Goal: Transaction & Acquisition: Purchase product/service

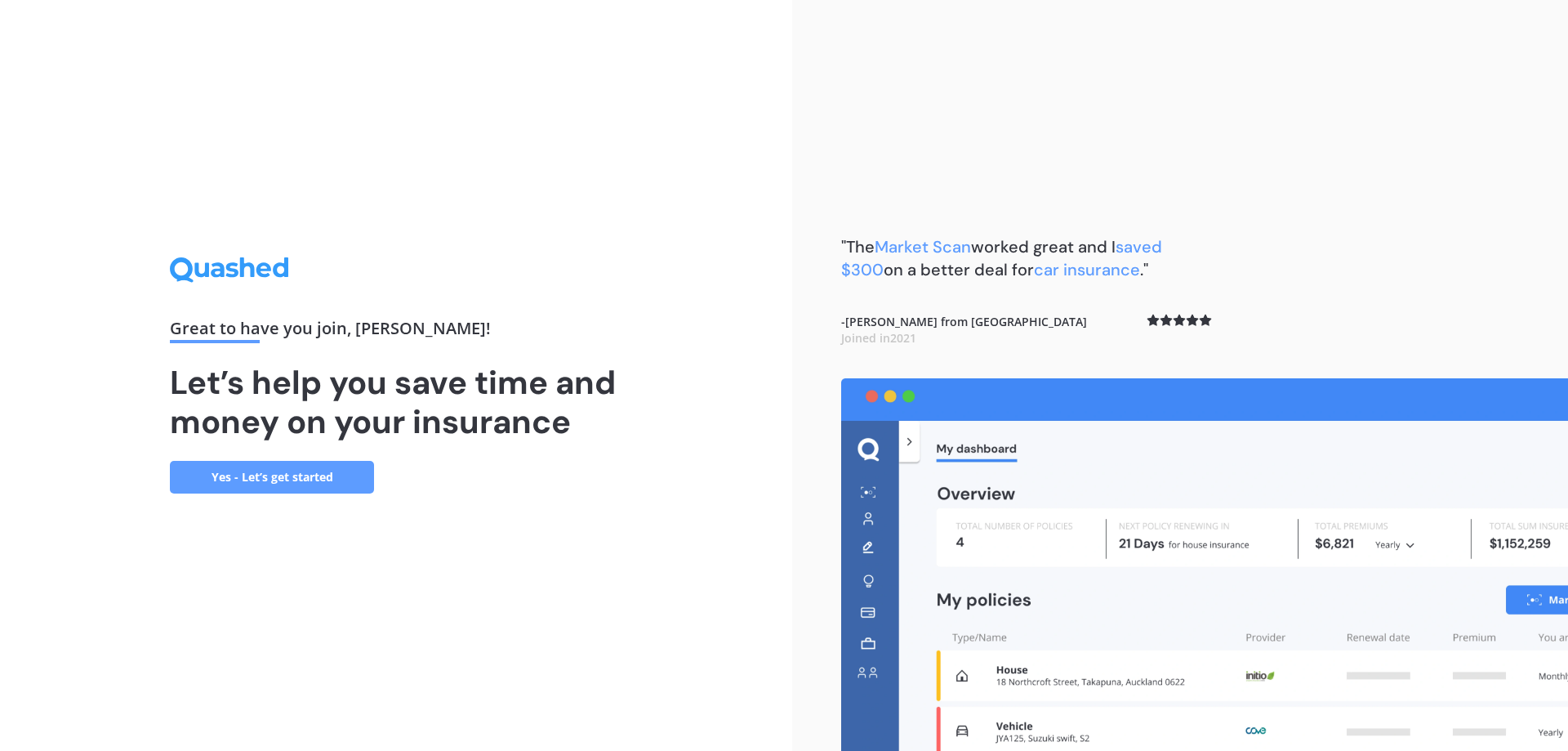
click at [274, 477] on link "Yes - Let’s get started" at bounding box center [271, 476] width 204 height 32
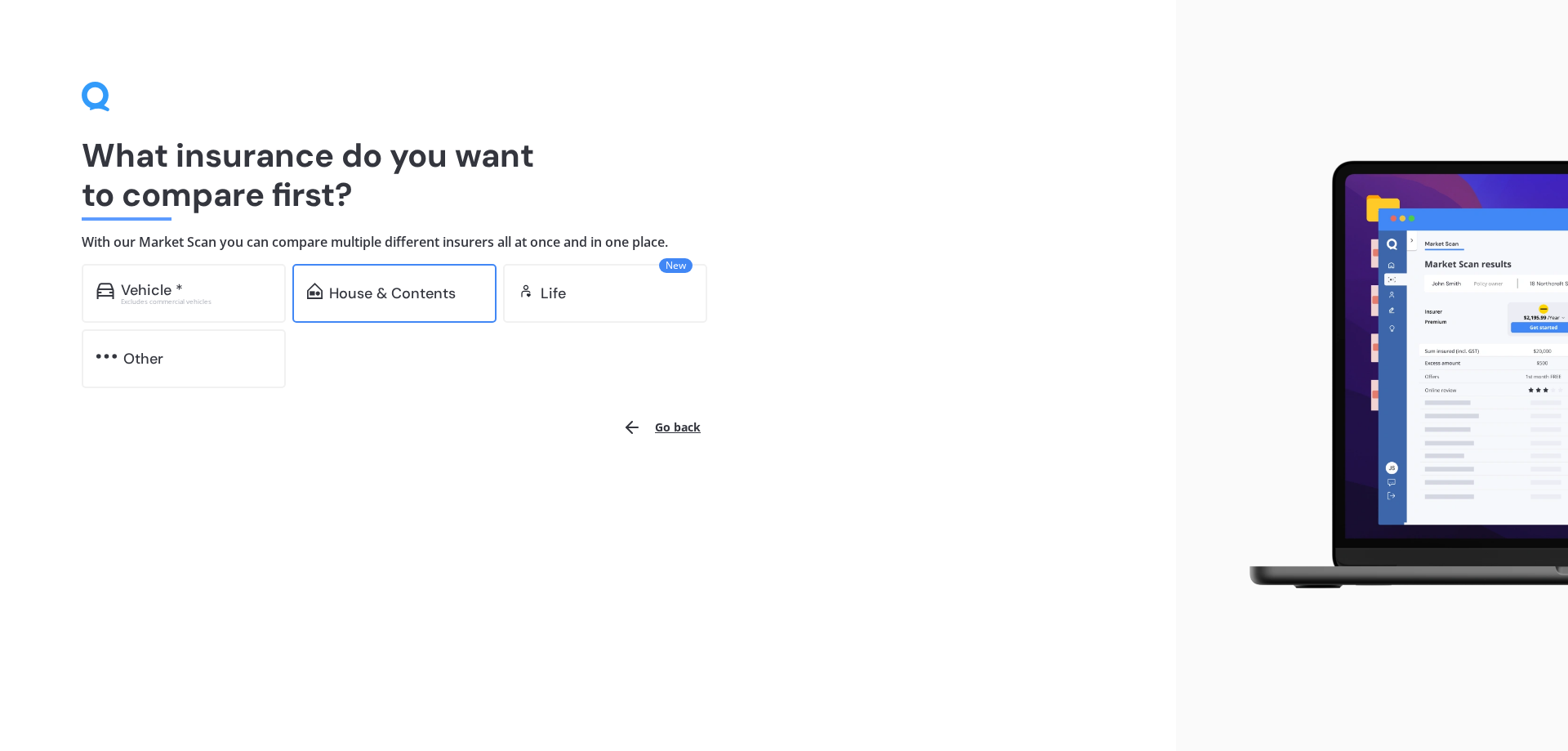
click at [413, 303] on div "House & Contents" at bounding box center [394, 293] width 204 height 59
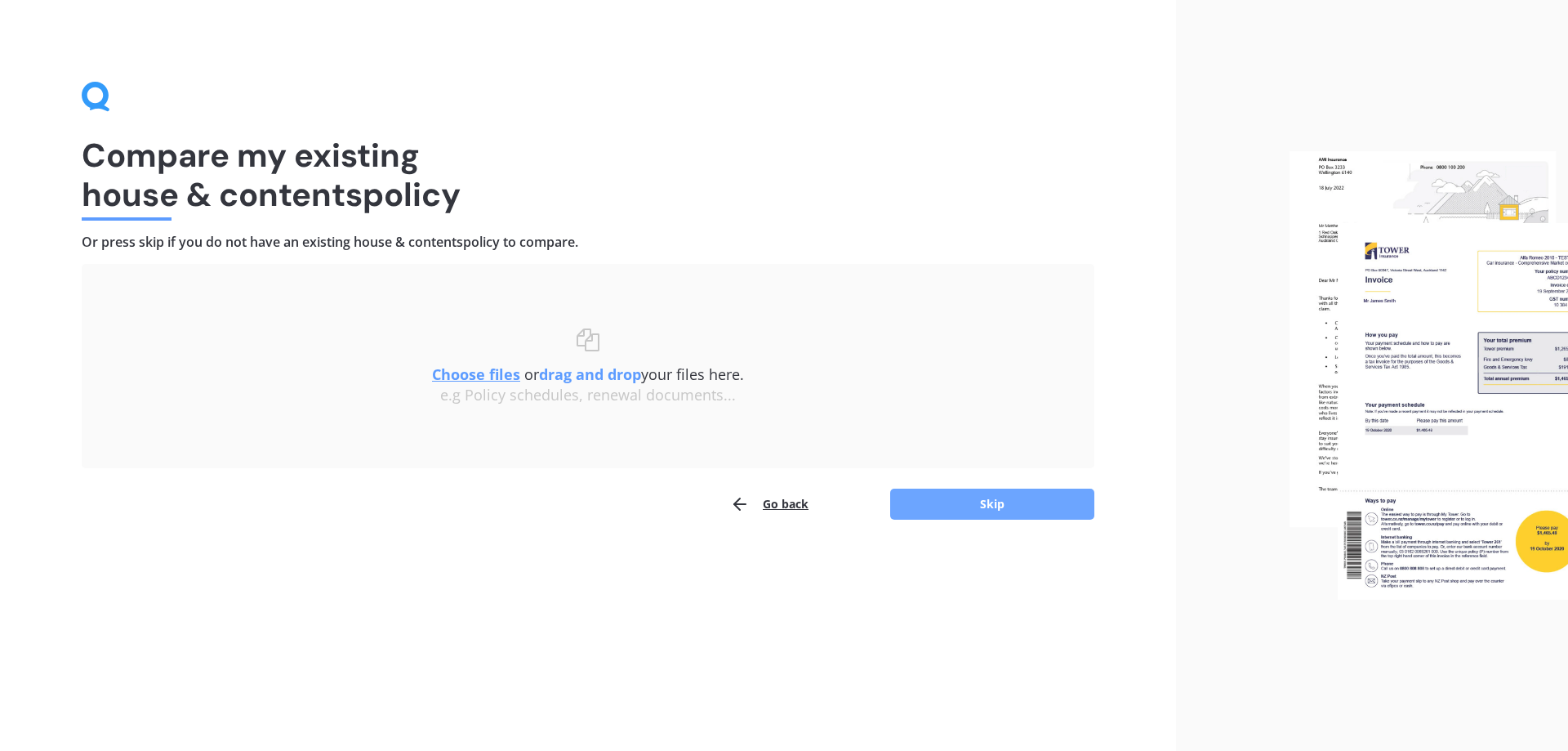
click at [995, 500] on button "Skip" at bounding box center [992, 504] width 204 height 31
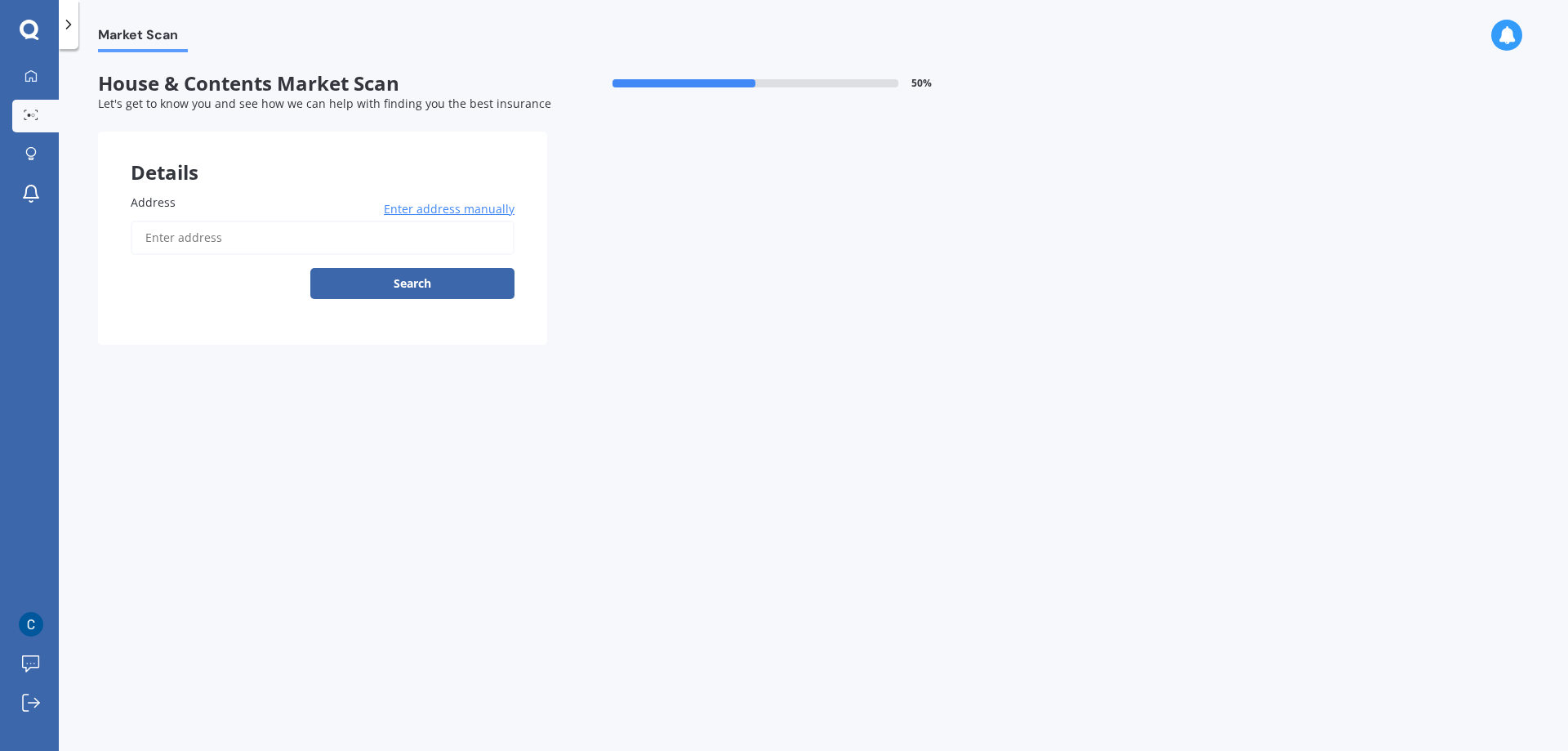
click at [282, 237] on input "Address" at bounding box center [323, 237] width 384 height 34
type input "208 Rata Street, Naenae, Lower Hutt 5011"
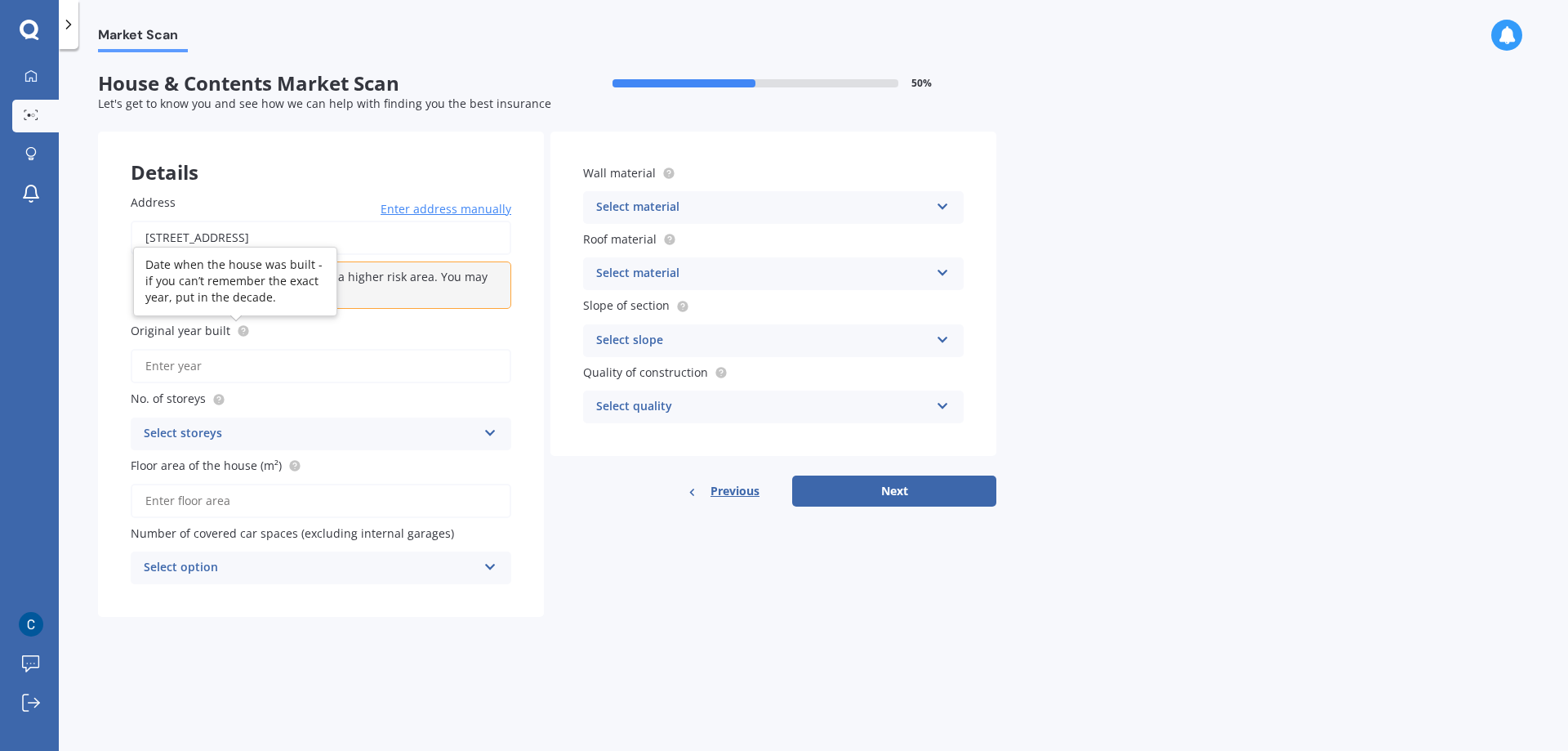
click at [238, 334] on circle at bounding box center [243, 331] width 11 height 11
click at [293, 339] on div "Original year built" at bounding box center [321, 352] width 380 height 61
click at [164, 365] on input "Original year built" at bounding box center [321, 366] width 380 height 34
type input "1960"
click at [479, 435] on div "Select storeys 1 2 3 4 5+" at bounding box center [321, 433] width 380 height 32
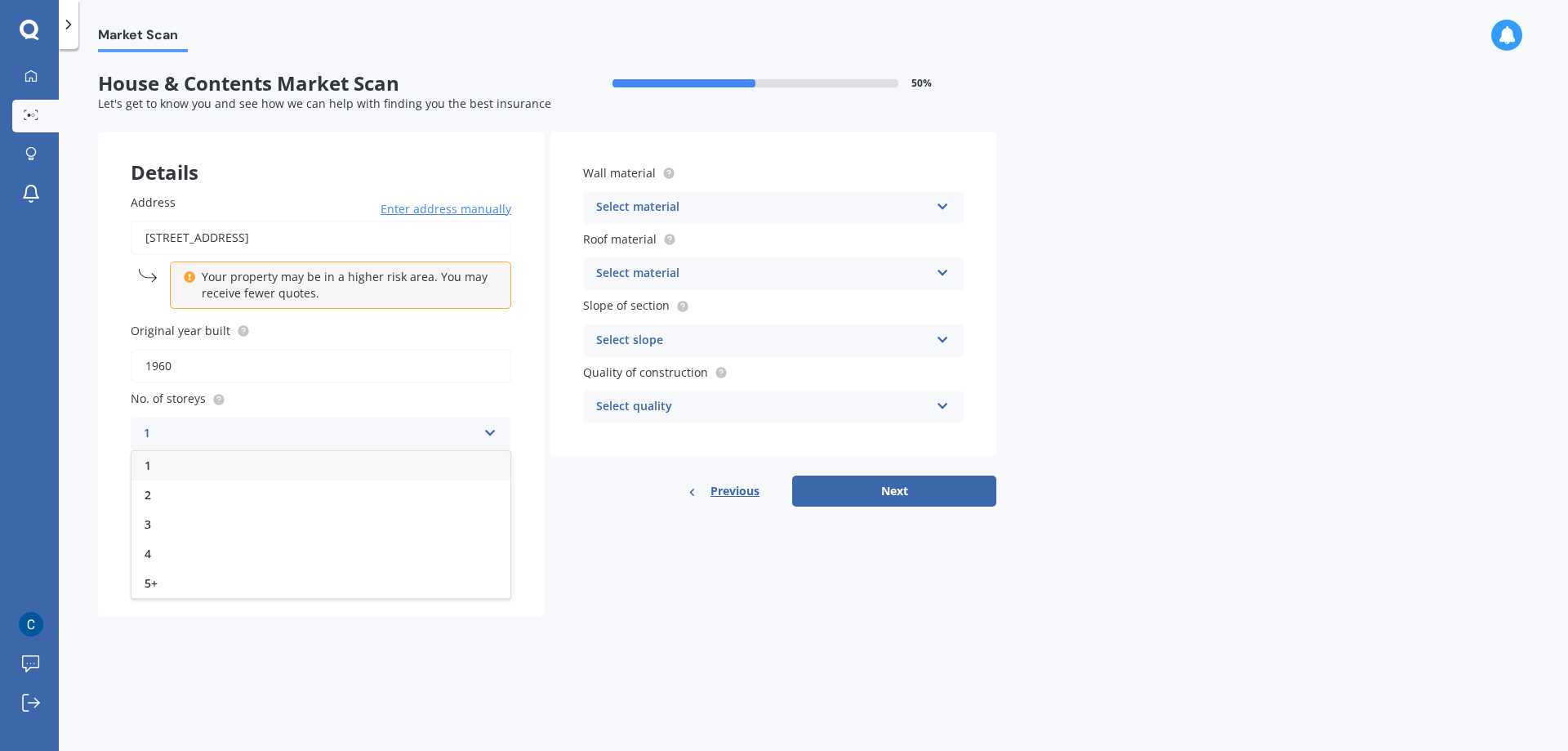
click at [178, 461] on div "1" at bounding box center [321, 465] width 379 height 29
click at [188, 500] on input "Floor area of the house (m²)" at bounding box center [321, 500] width 380 height 34
type input "130"
click at [494, 565] on icon at bounding box center [490, 564] width 14 height 12
click at [154, 446] on div "2" at bounding box center [321, 448] width 379 height 29
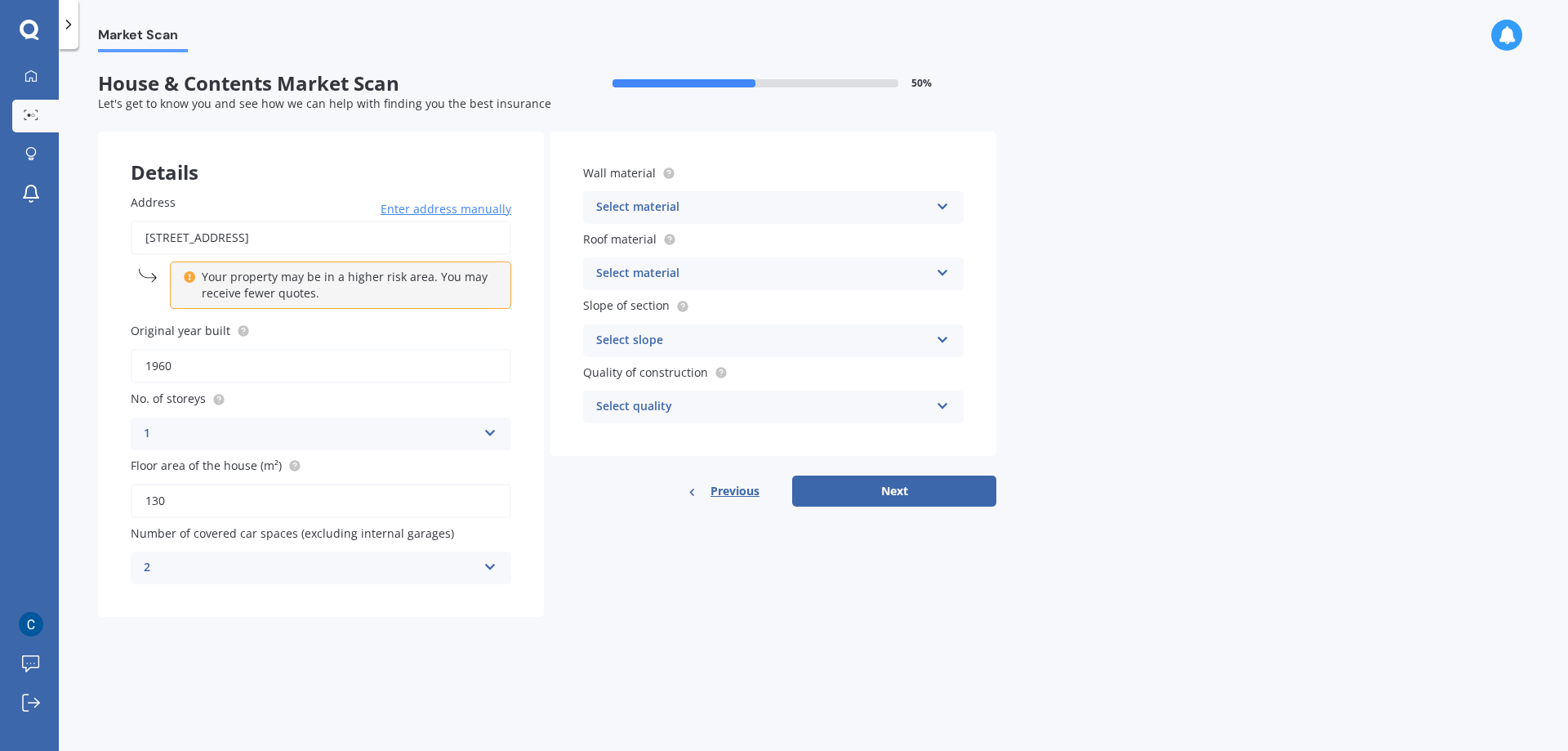
click at [942, 203] on icon at bounding box center [943, 204] width 14 height 12
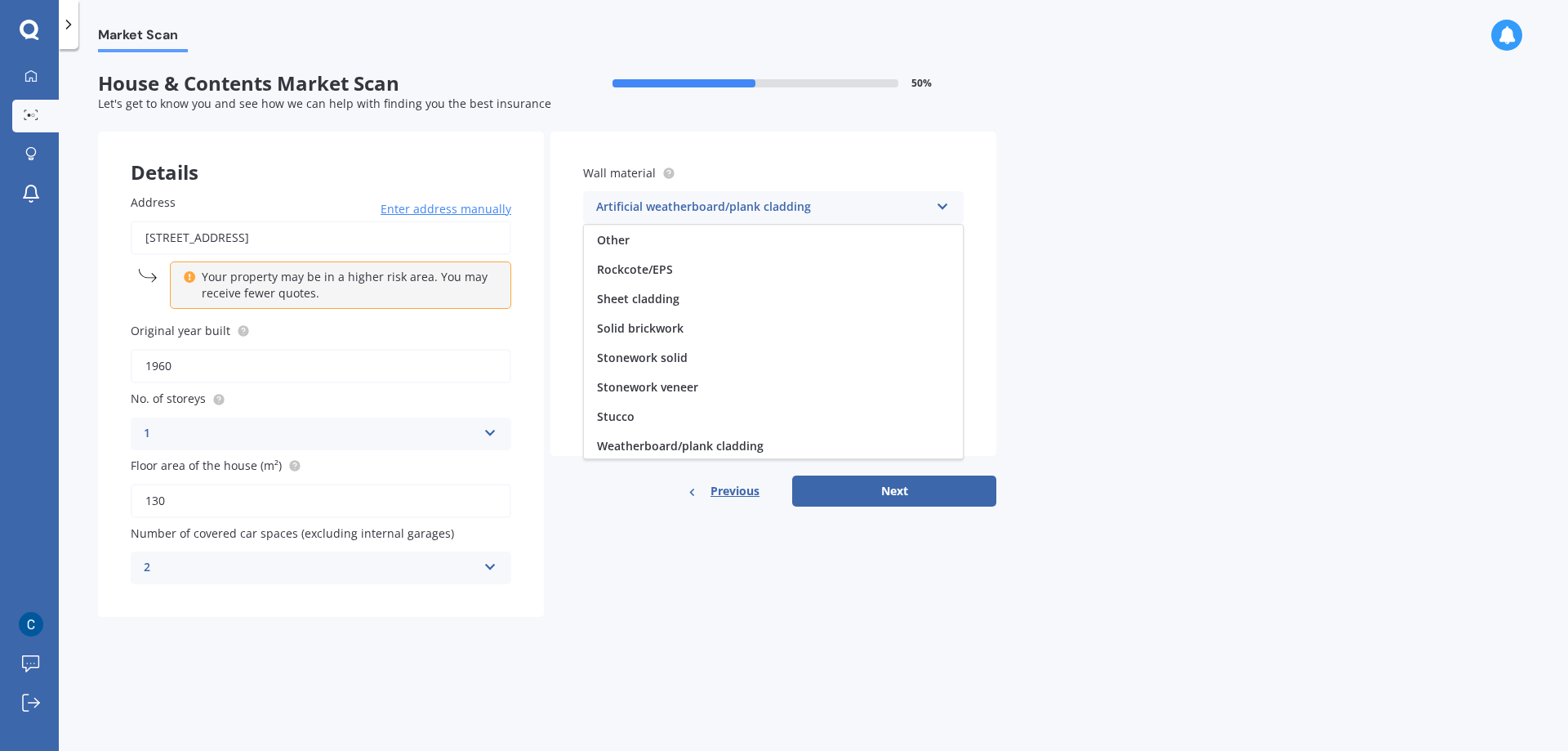
scroll to position [148, 0]
click at [687, 439] on span "Weatherboard/plank cladding" at bounding box center [680, 443] width 167 height 16
click at [943, 270] on icon at bounding box center [943, 269] width 14 height 12
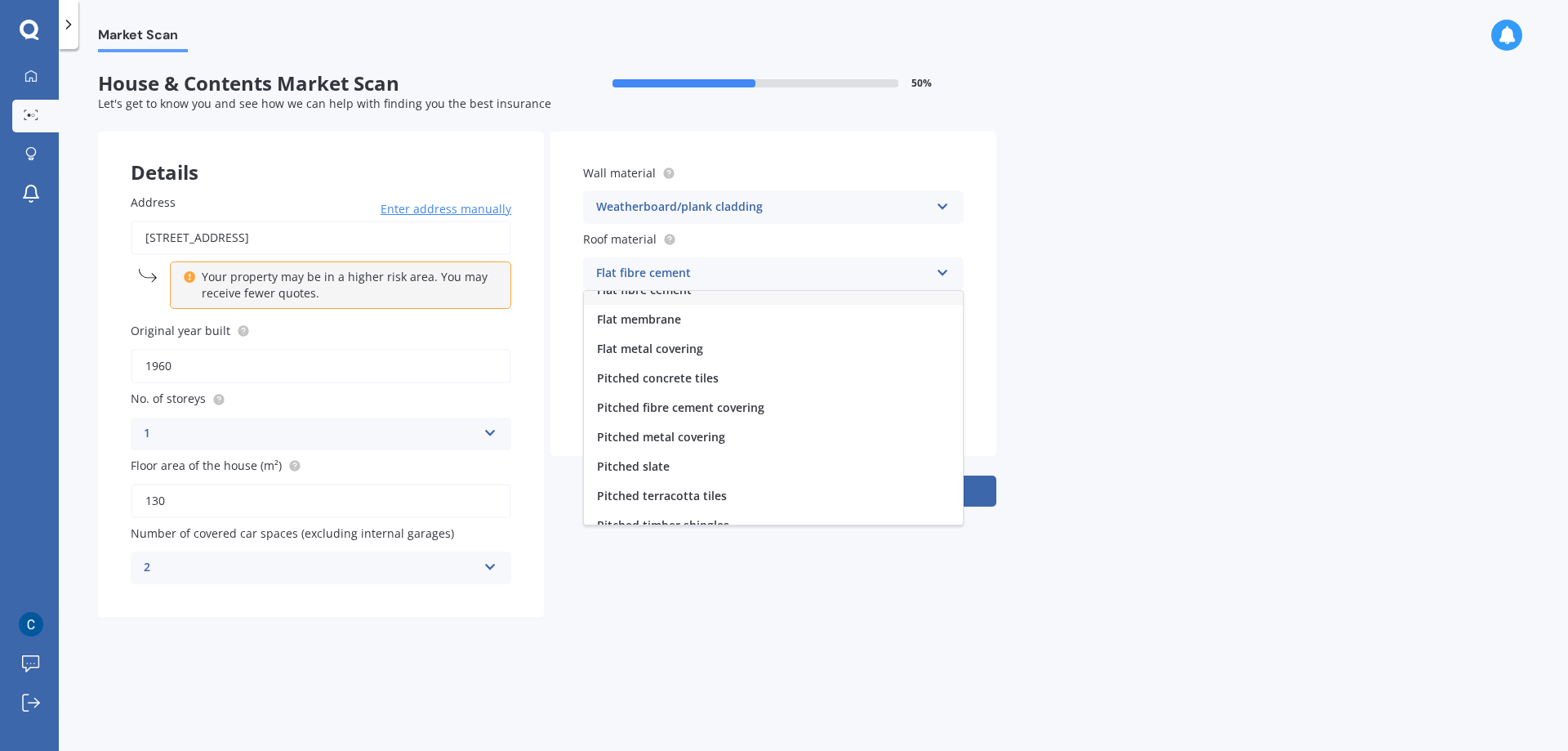
scroll to position [0, 0]
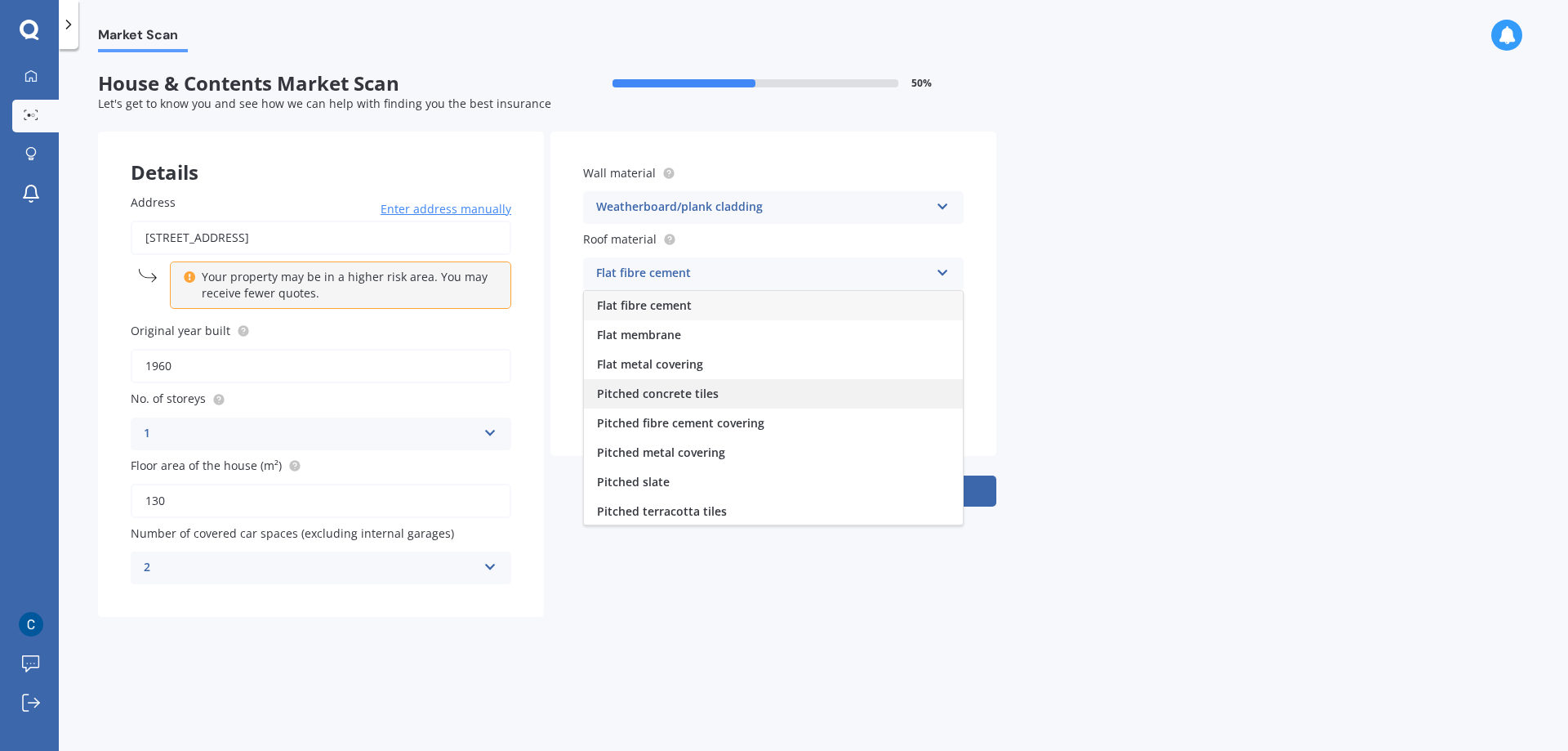
click at [676, 397] on span "Pitched concrete tiles" at bounding box center [657, 393] width 122 height 16
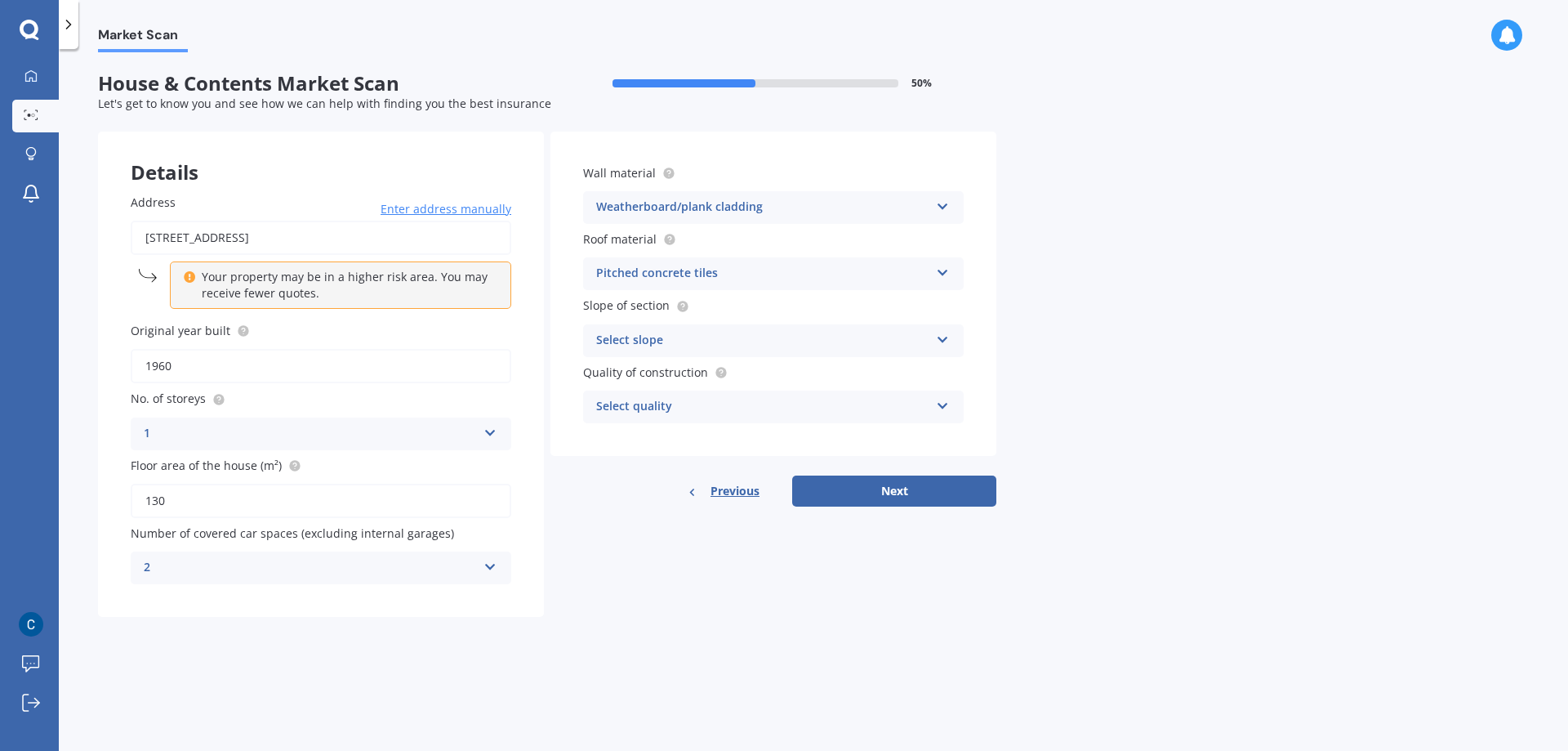
click at [937, 341] on icon at bounding box center [943, 336] width 14 height 12
click at [746, 374] on span "Flat or gentle slope (up to about 5°)" at bounding box center [696, 372] width 199 height 16
click at [945, 409] on icon at bounding box center [943, 403] width 14 height 12
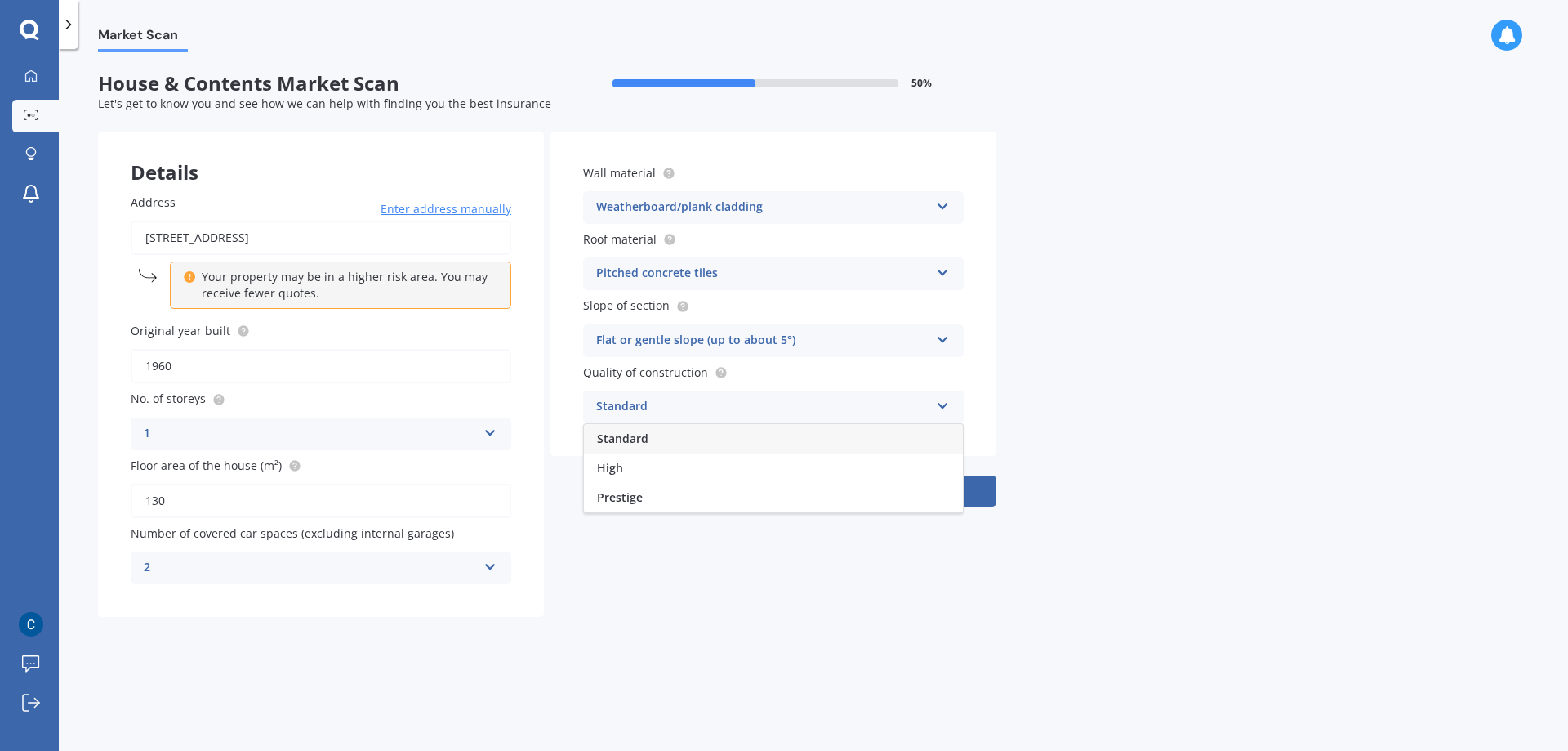
click at [622, 440] on span "Standard" at bounding box center [622, 438] width 52 height 16
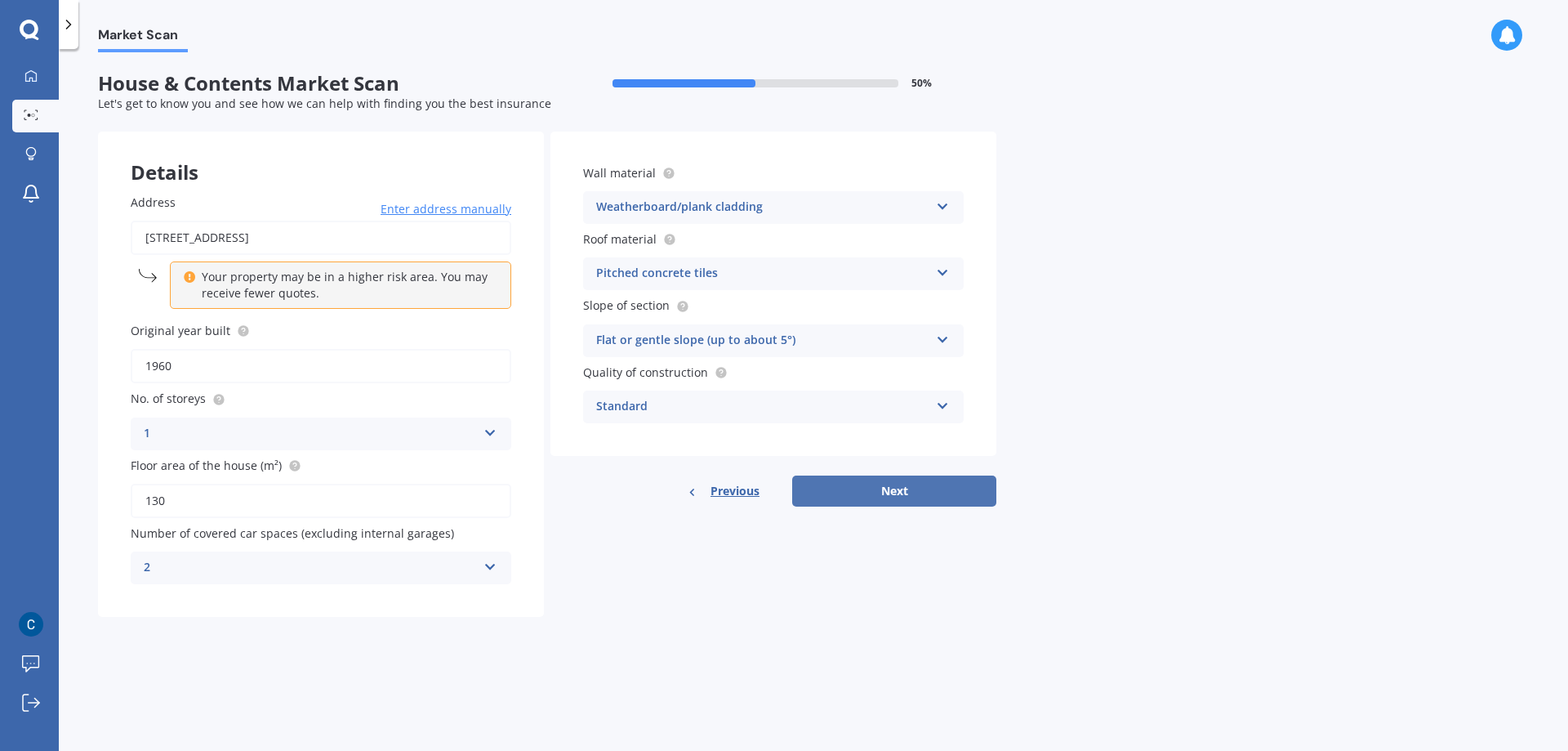
click at [892, 494] on button "Next" at bounding box center [893, 491] width 204 height 31
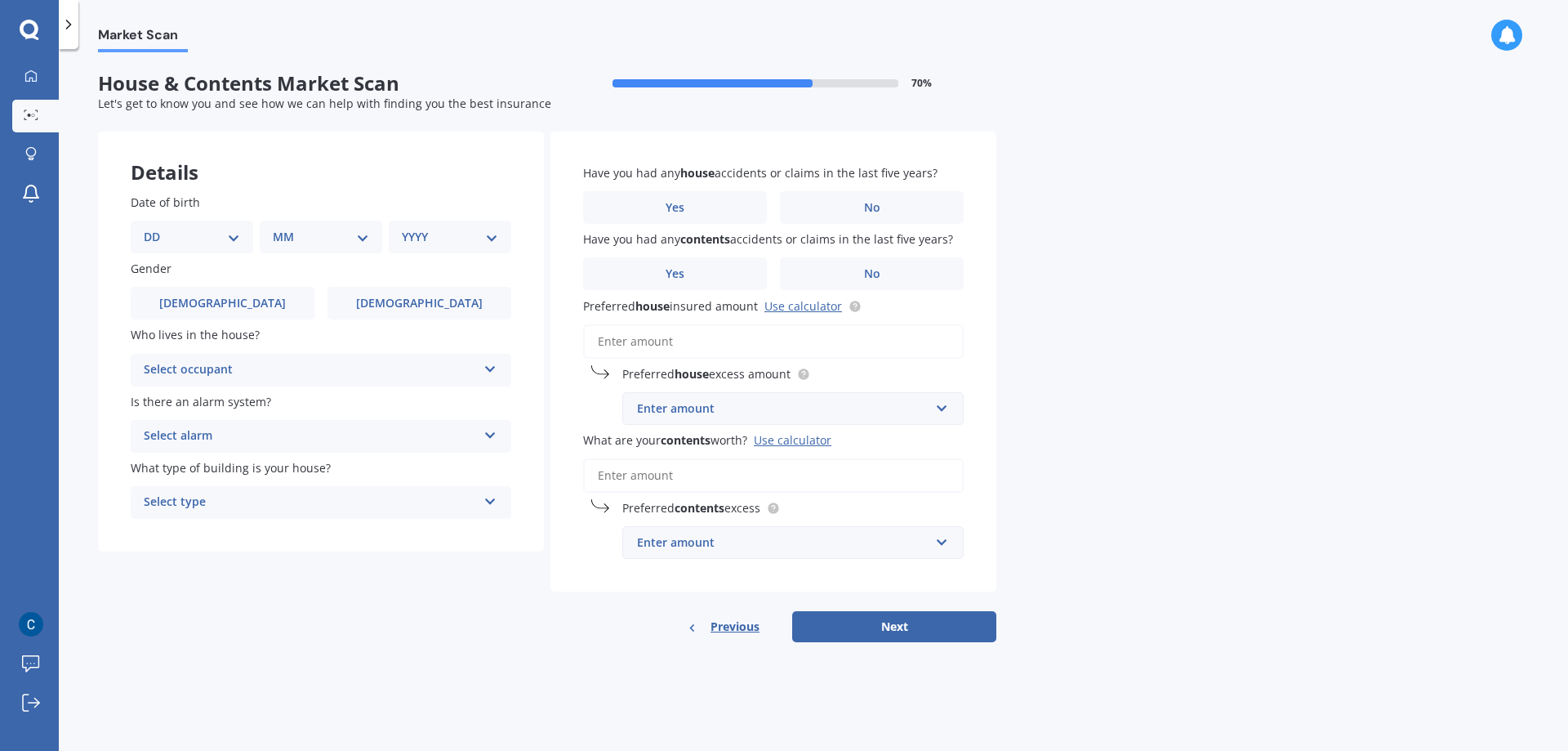
click at [189, 239] on select "DD 01 02 03 04 05 06 07 08 09 10 11 12 13 14 15 16 17 18 19 20 21 22 23 24 25 2…" at bounding box center [191, 237] width 97 height 18
select select "24"
click at [157, 228] on select "DD 01 02 03 04 05 06 07 08 09 10 11 12 13 14 15 16 17 18 19 20 21 22 23 24 25 2…" at bounding box center [191, 237] width 97 height 18
click at [361, 239] on select "MM 01 02 03 04 05 06 07 08 09 10 11 12" at bounding box center [324, 237] width 90 height 18
select select "11"
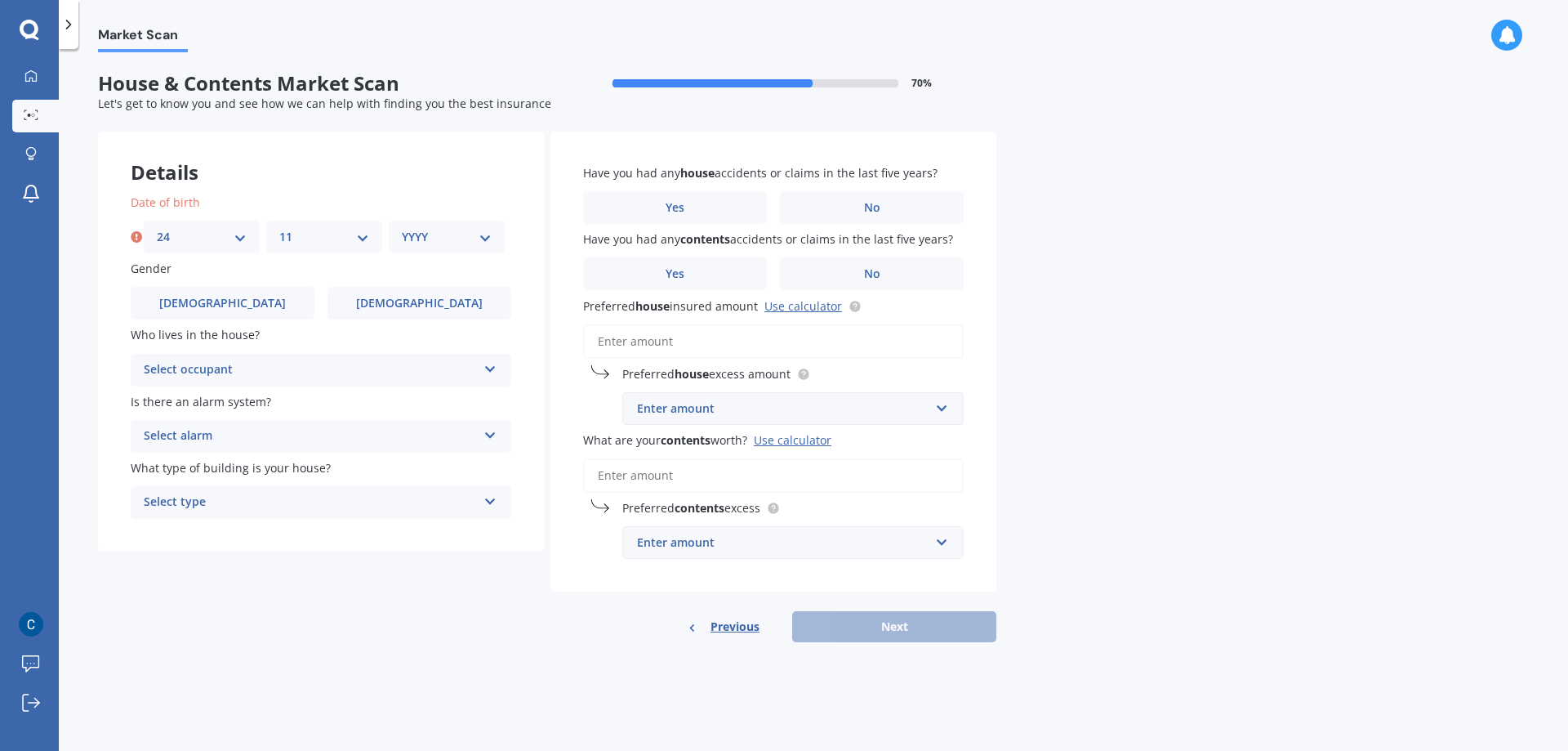
click at [279, 228] on select "MM 01 02 03 04 05 06 07 08 09 10 11 12" at bounding box center [324, 237] width 90 height 18
click at [474, 234] on select "YYYY 2009 2008 2007 2006 2005 2004 2003 2002 2001 2000 1999 1998 1997 1996 1995…" at bounding box center [447, 237] width 90 height 18
select select "1956"
click at [402, 228] on select "YYYY 2009 2008 2007 2006 2005 2004 2003 2002 2001 2000 1999 1998 1997 1996 1995…" at bounding box center [447, 237] width 90 height 18
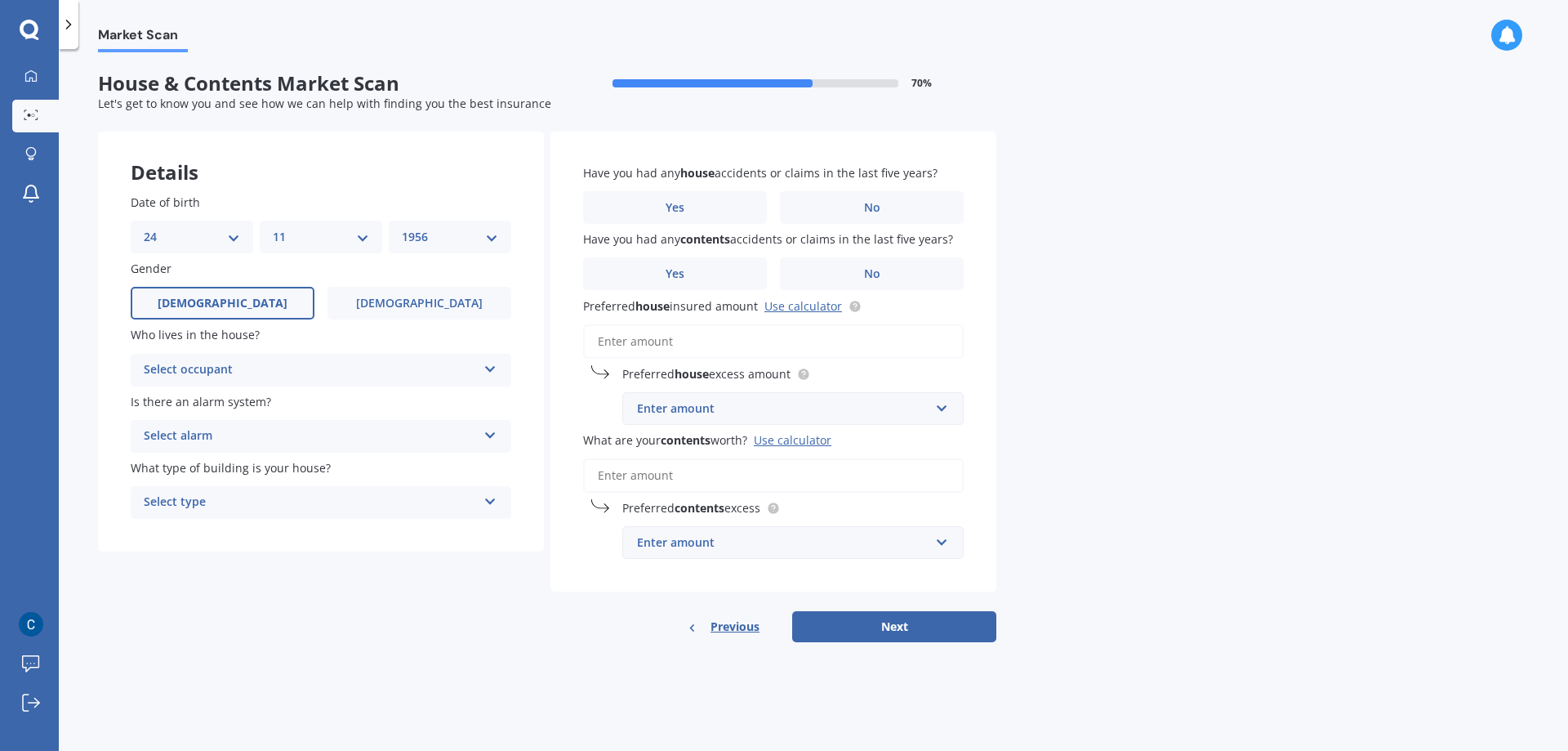
click at [244, 303] on label "Male" at bounding box center [222, 302] width 183 height 32
click at [0, 0] on input "Male" at bounding box center [0, 0] width 0 height 0
click at [486, 369] on icon at bounding box center [490, 366] width 14 height 12
click at [193, 402] on div "Owner" at bounding box center [321, 402] width 379 height 29
click at [483, 435] on div "Select alarm Yes, monitored Yes, not monitored No" at bounding box center [321, 435] width 380 height 32
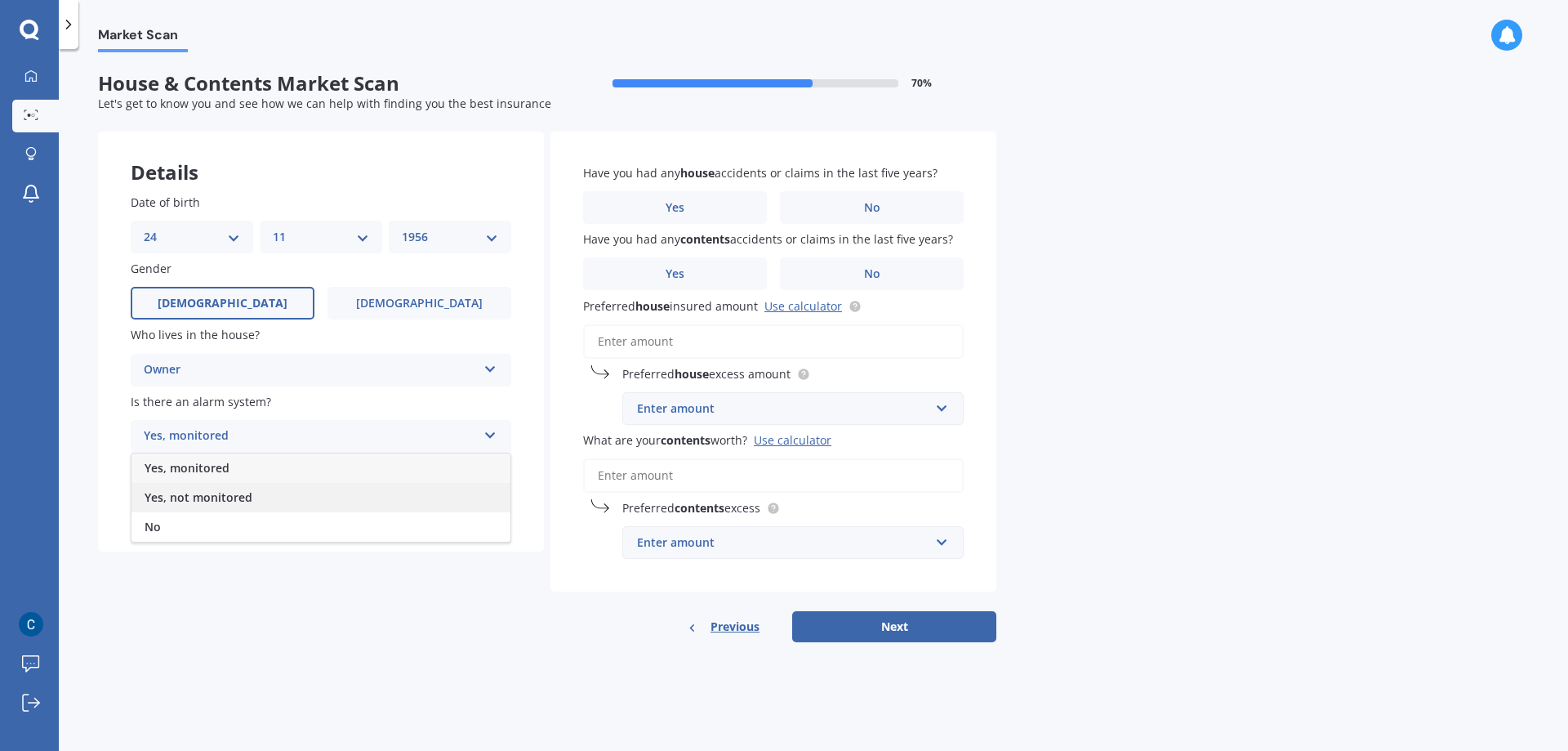
click at [237, 494] on span "Yes, not monitored" at bounding box center [198, 497] width 108 height 16
click at [485, 500] on icon at bounding box center [490, 498] width 14 height 12
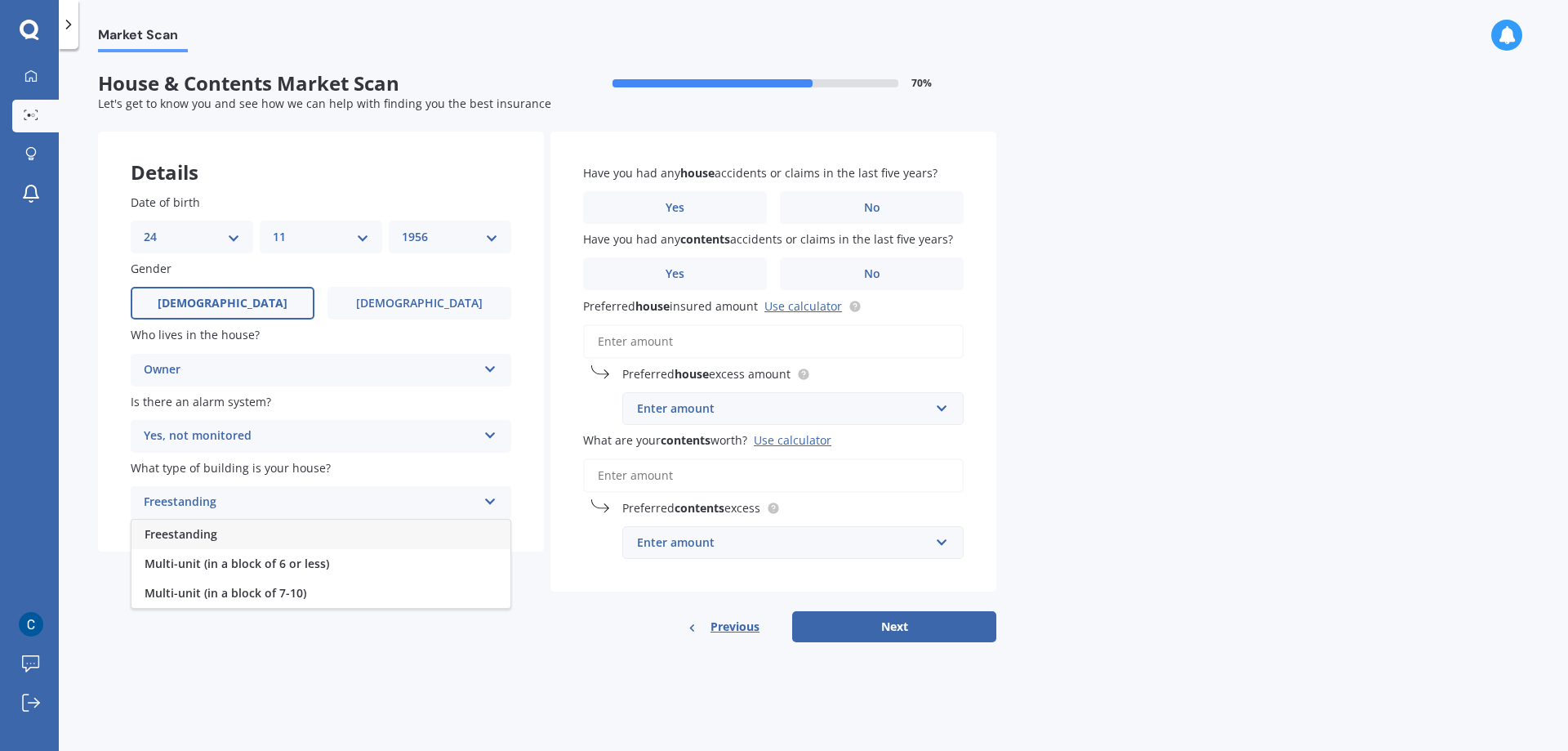
click at [240, 529] on div "Freestanding" at bounding box center [321, 534] width 379 height 29
click at [862, 211] on label "No" at bounding box center [872, 207] width 183 height 32
click at [0, 0] on input "No" at bounding box center [0, 0] width 0 height 0
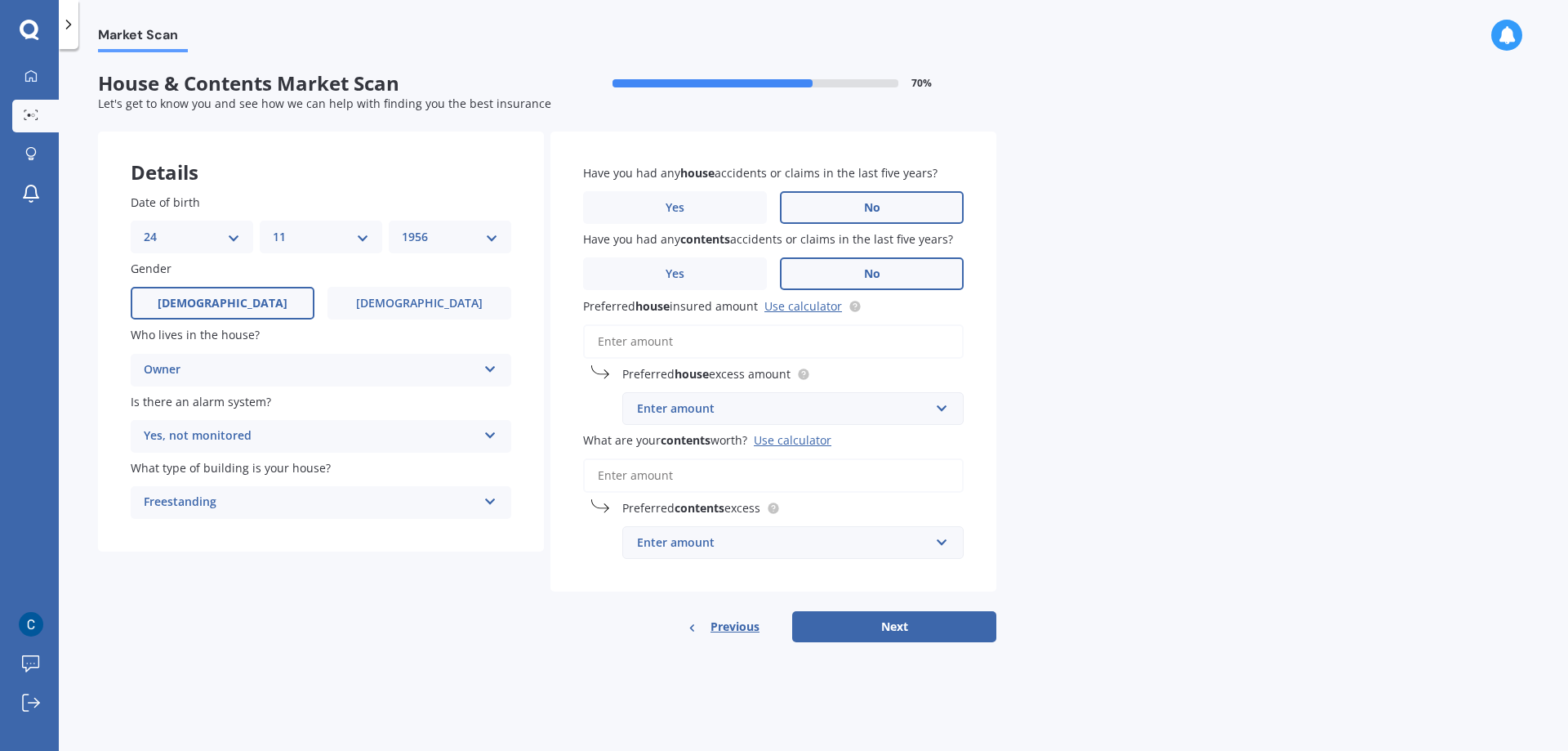
click at [878, 269] on span "No" at bounding box center [872, 274] width 17 height 14
click at [0, 0] on input "No" at bounding box center [0, 0] width 0 height 0
click at [710, 340] on input "Preferred house insured amount Use calculator" at bounding box center [773, 340] width 380 height 34
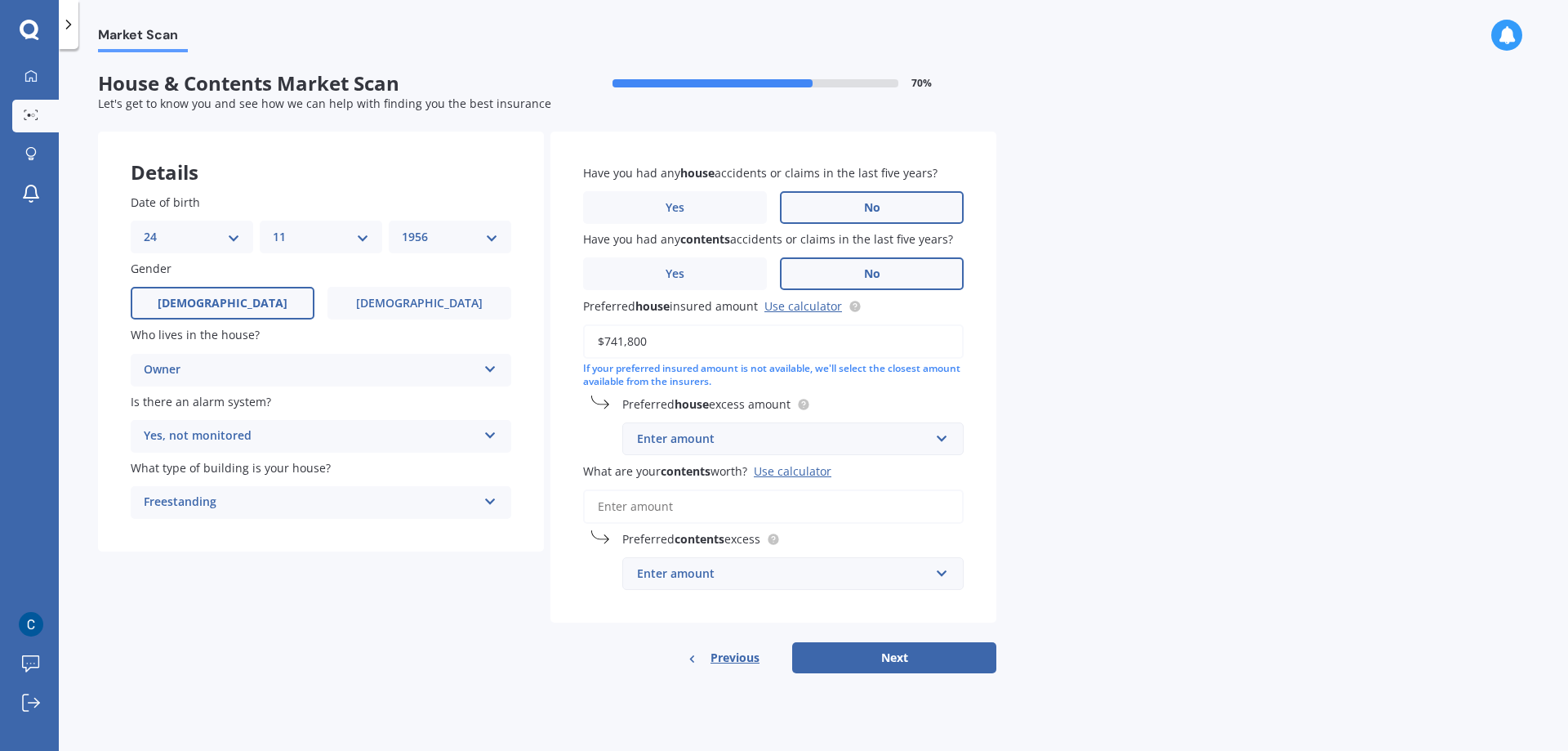
type input "$741,800"
click at [778, 440] on div "Enter amount" at bounding box center [783, 438] width 293 height 18
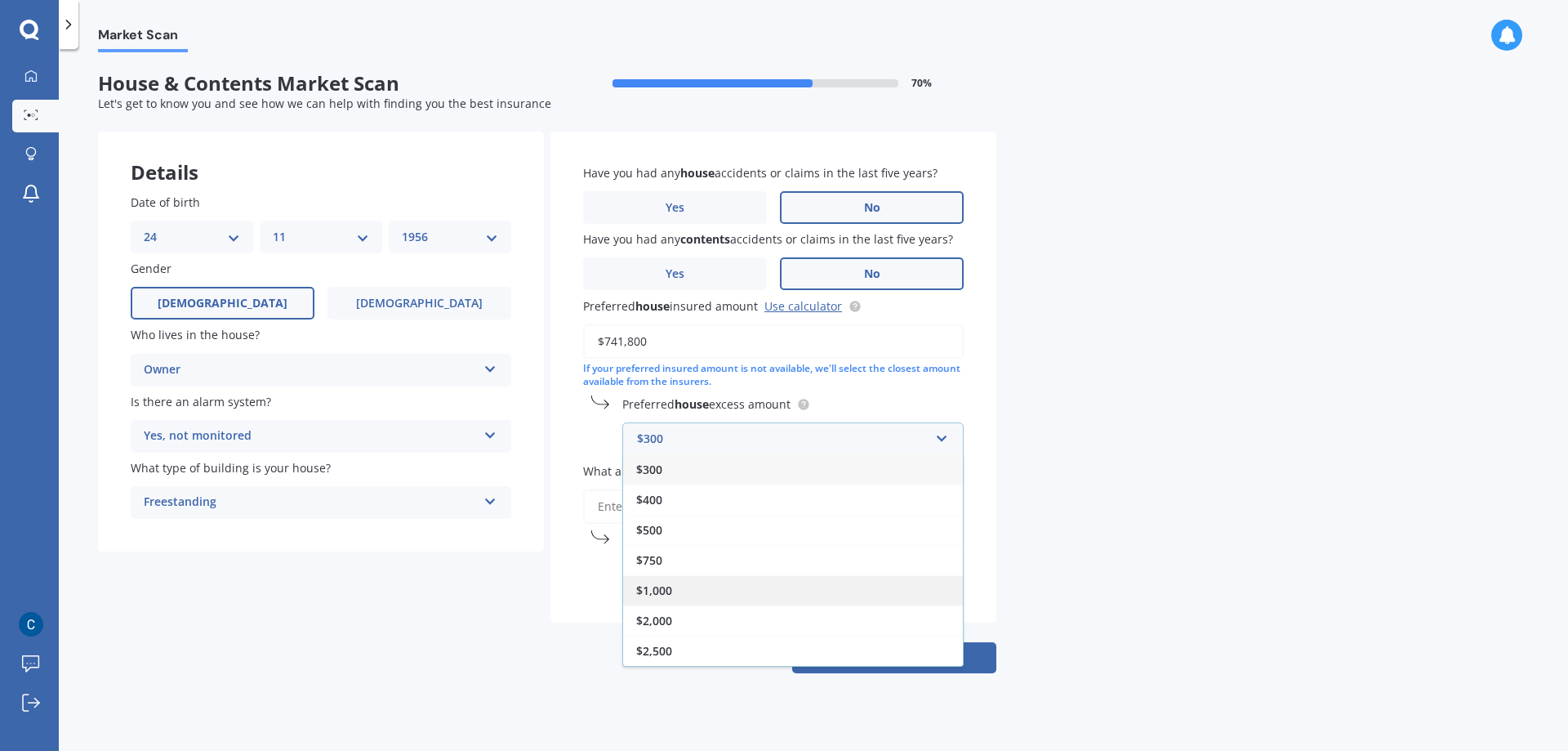
click at [682, 585] on div "$1,000" at bounding box center [793, 590] width 339 height 30
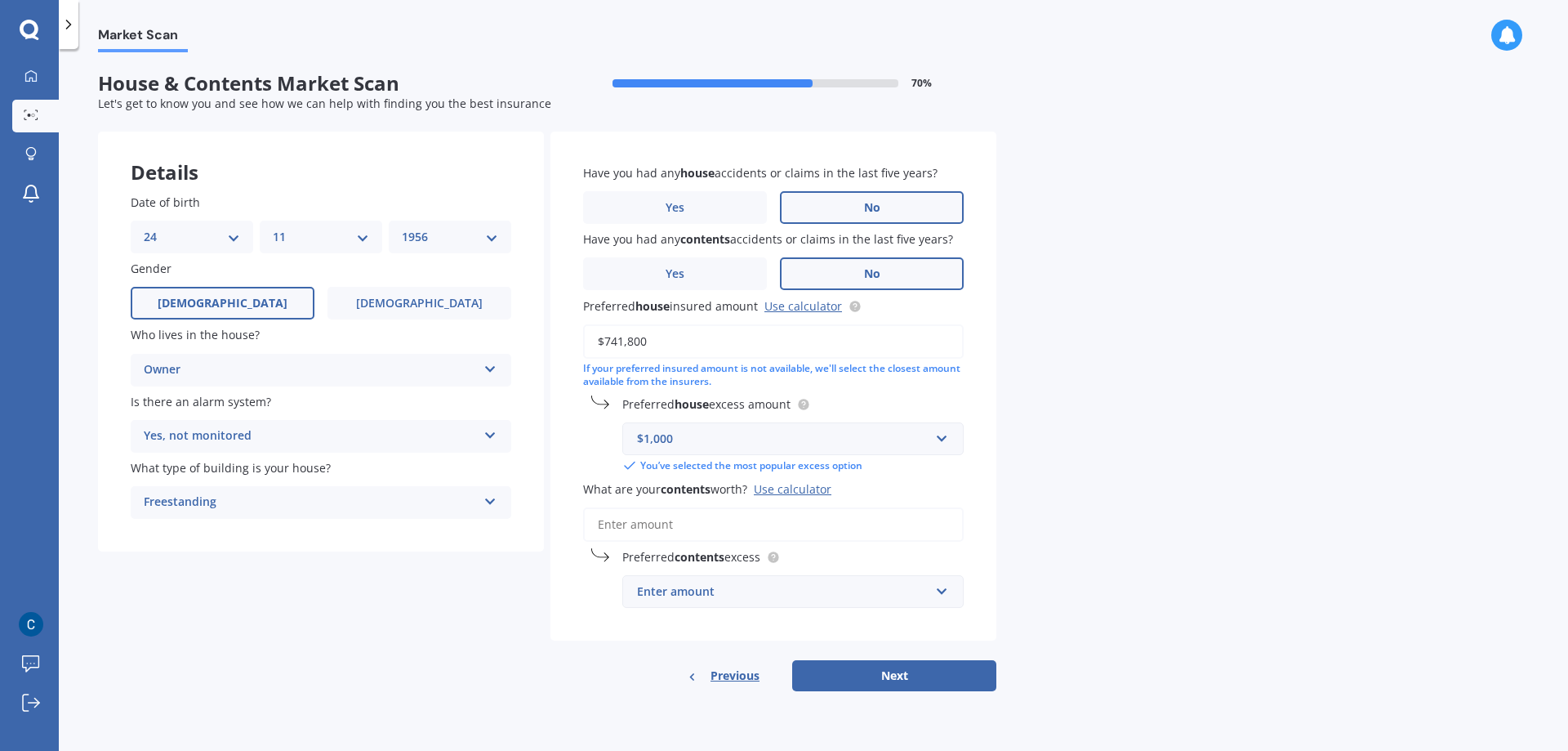
click at [675, 530] on input "What are your contents worth? Use calculator" at bounding box center [773, 524] width 380 height 34
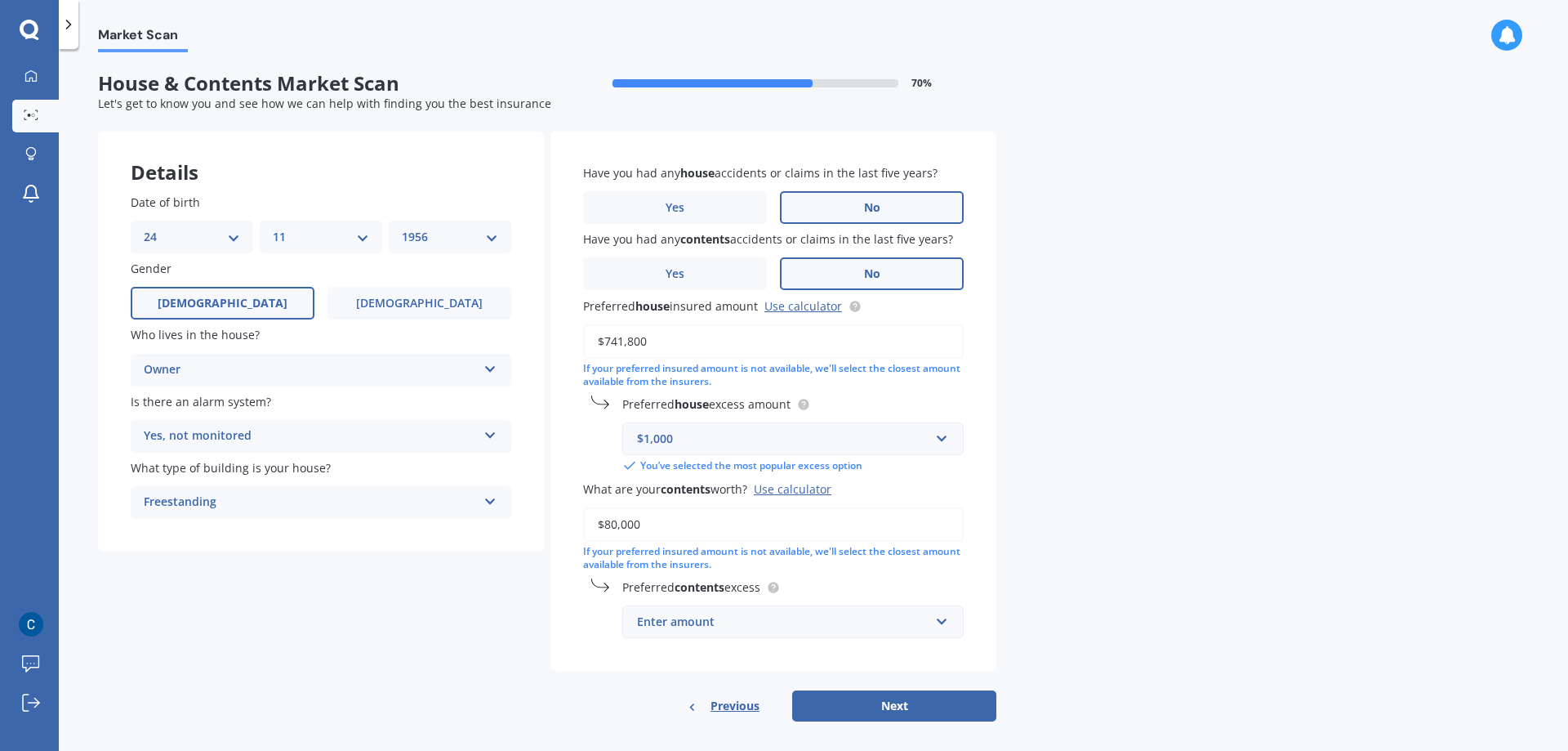
type input "$80,000"
click at [941, 627] on input "text" at bounding box center [787, 621] width 327 height 31
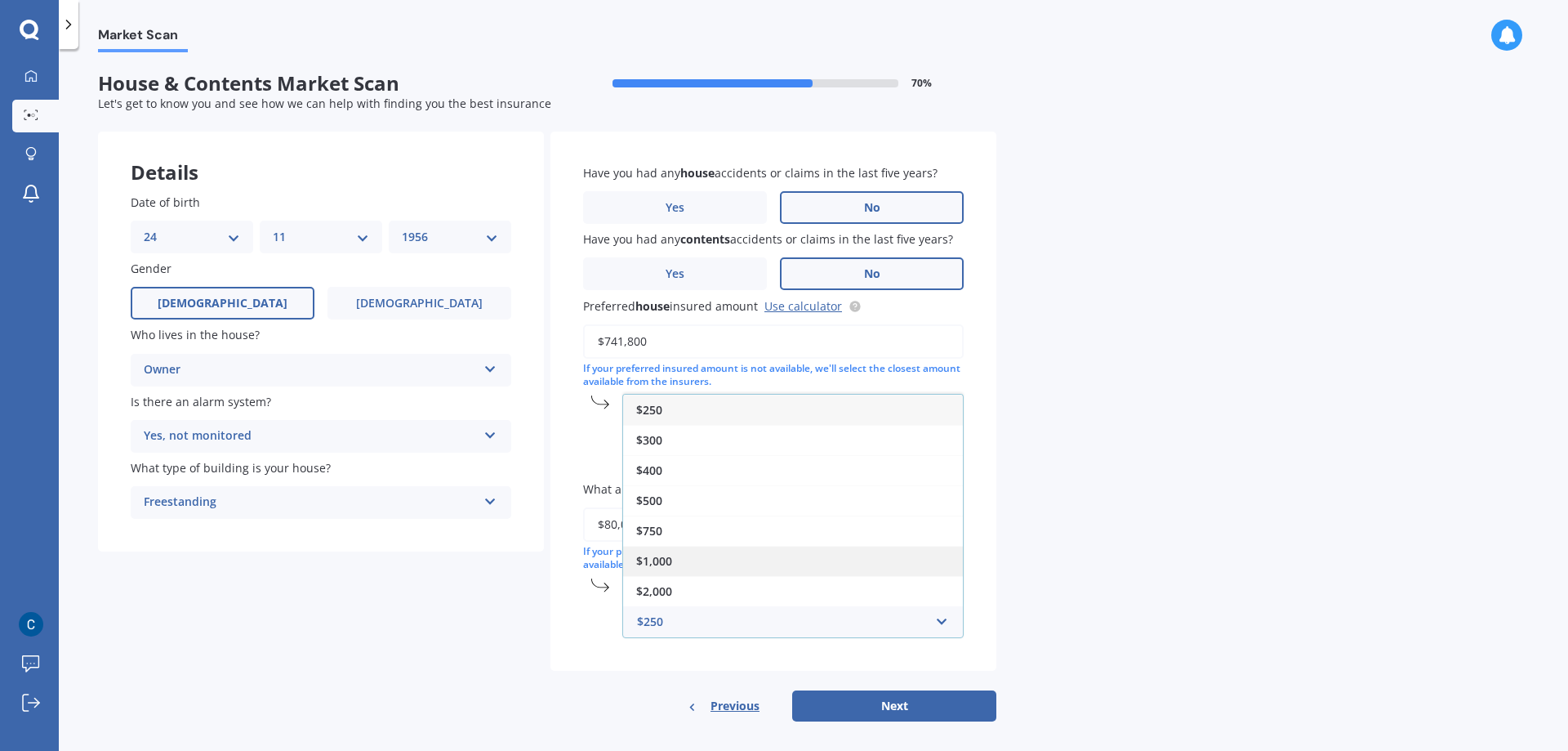
click at [667, 563] on span "$1,000" at bounding box center [653, 561] width 36 height 16
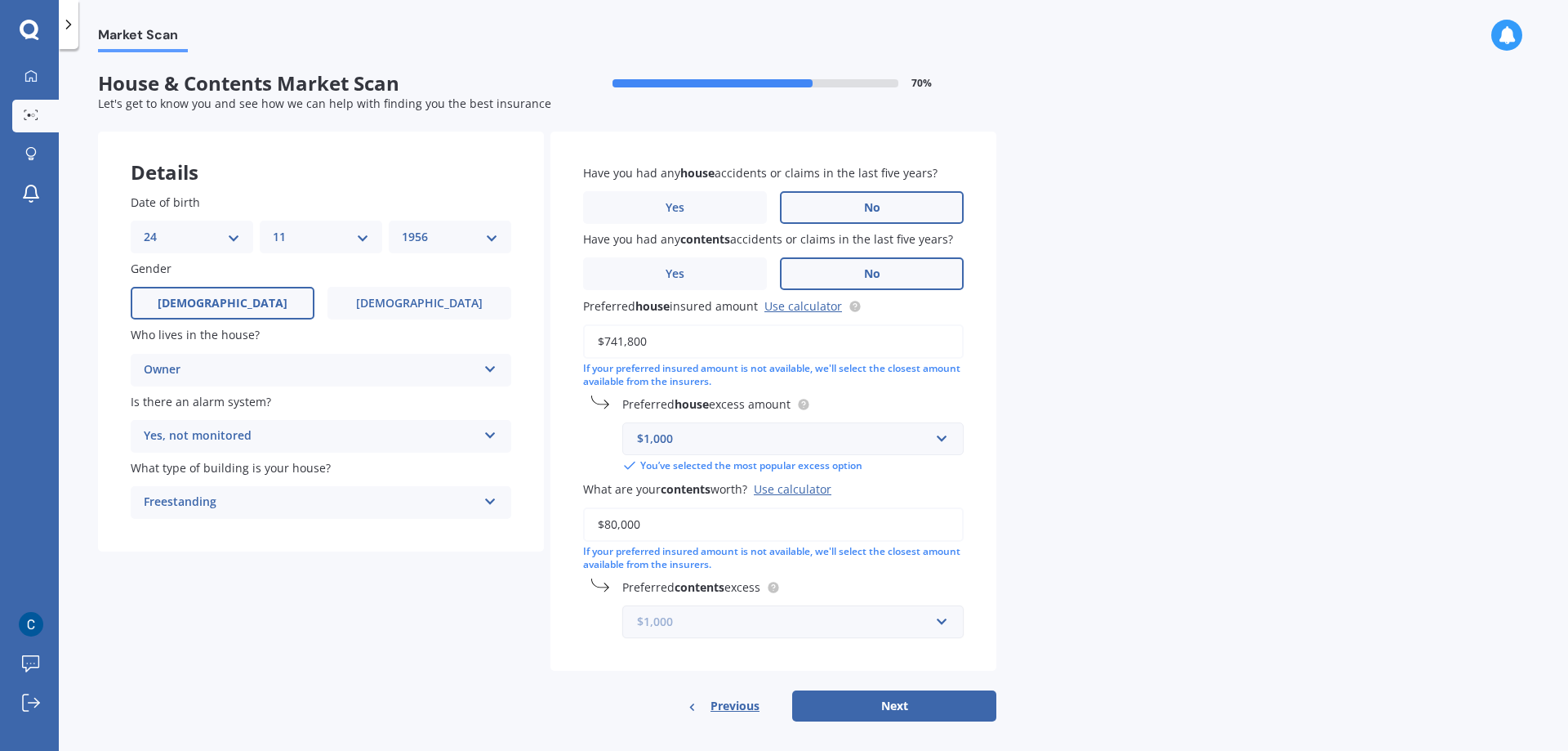
click at [945, 620] on input "text" at bounding box center [787, 621] width 327 height 31
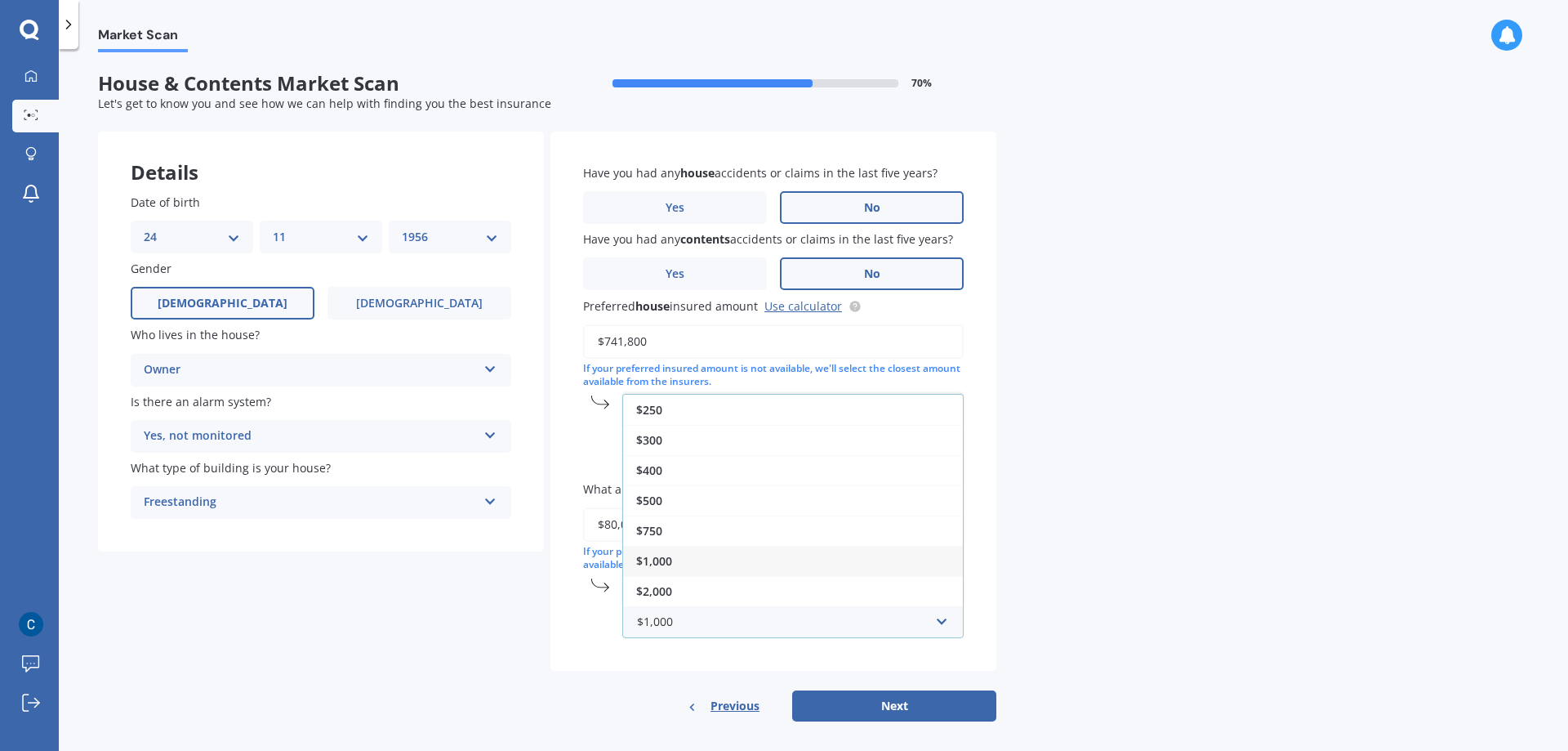
click at [663, 562] on span "$1,000" at bounding box center [653, 561] width 36 height 16
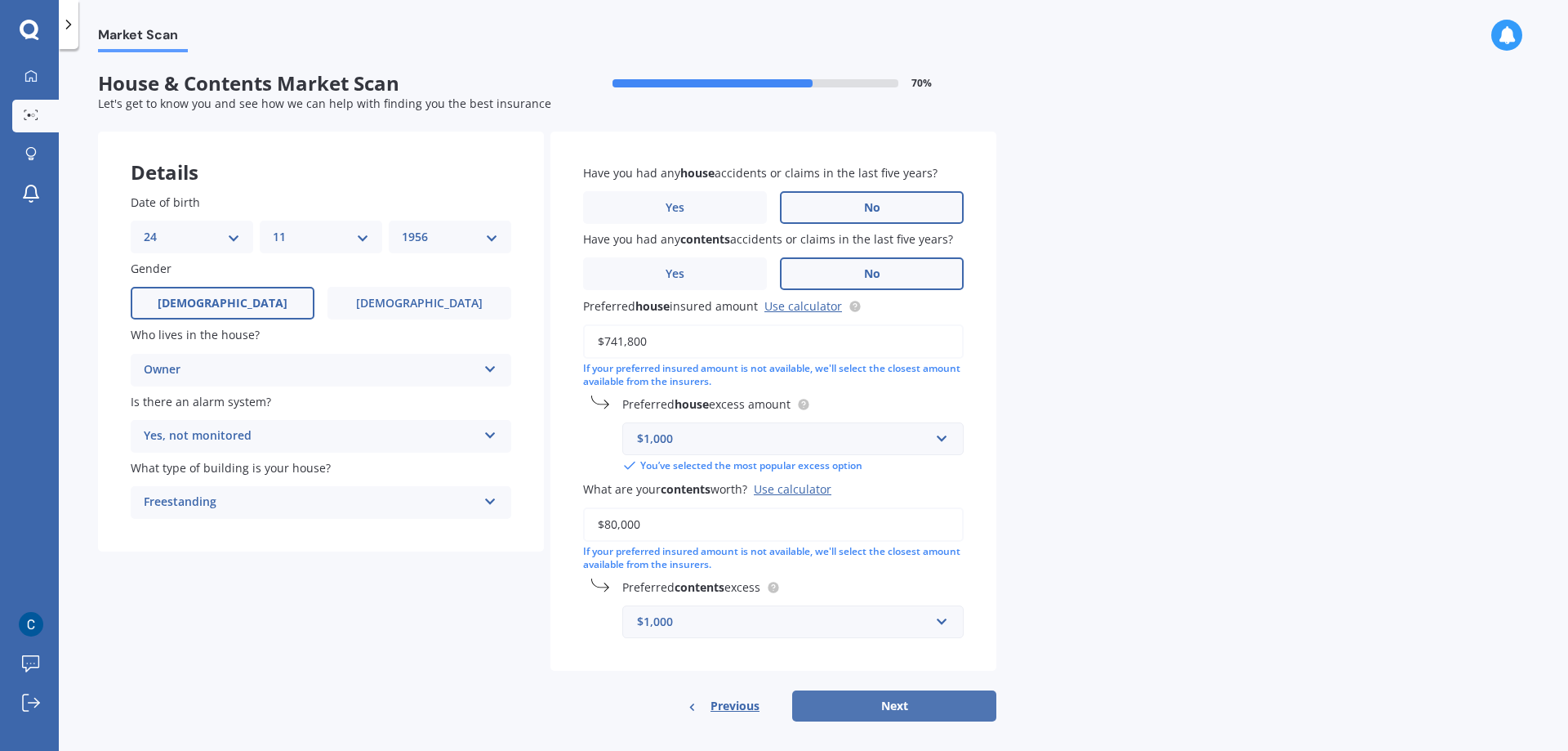
click at [907, 697] on button "Next" at bounding box center [893, 706] width 204 height 31
select select "24"
select select "11"
select select "1956"
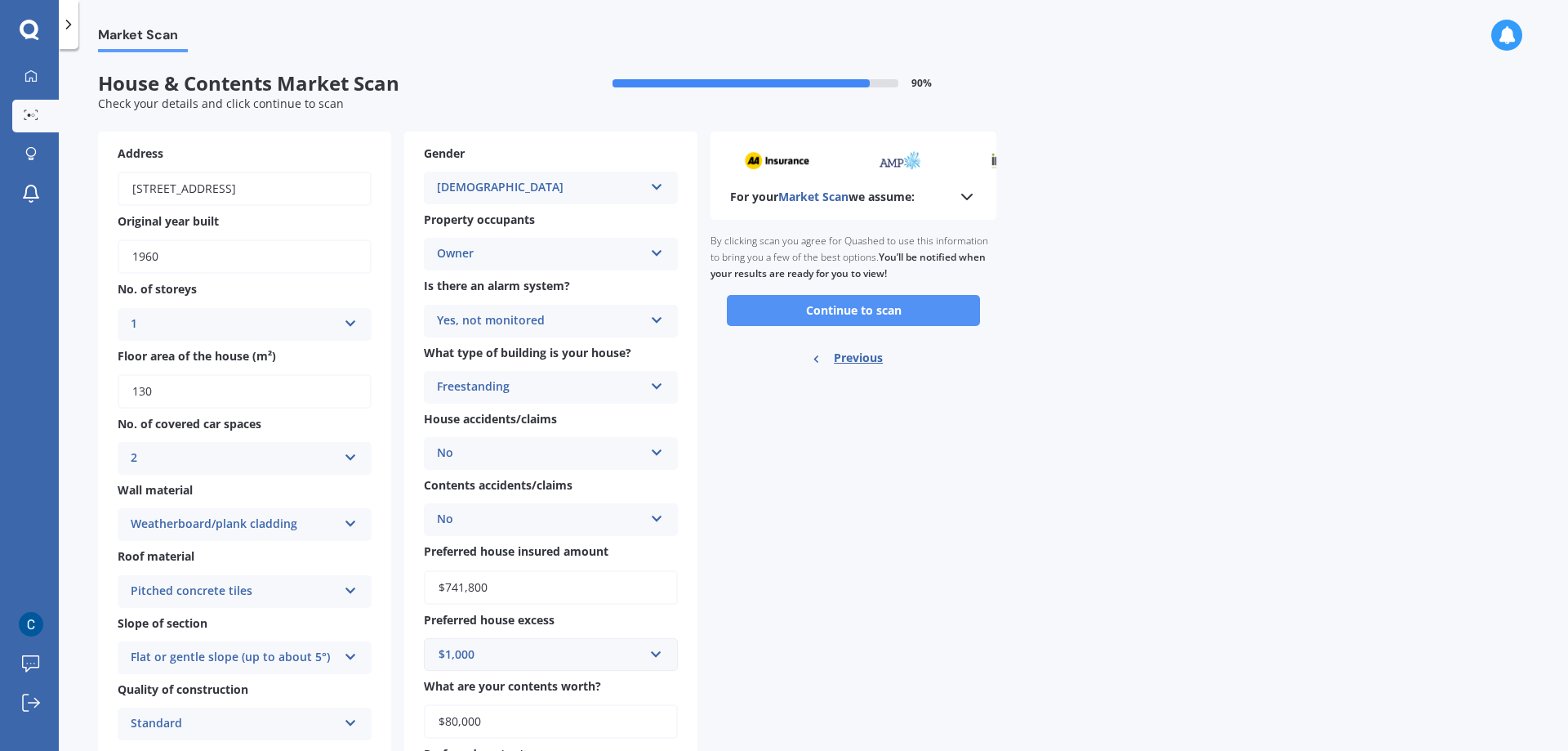
click at [848, 308] on button "Continue to scan" at bounding box center [853, 310] width 254 height 31
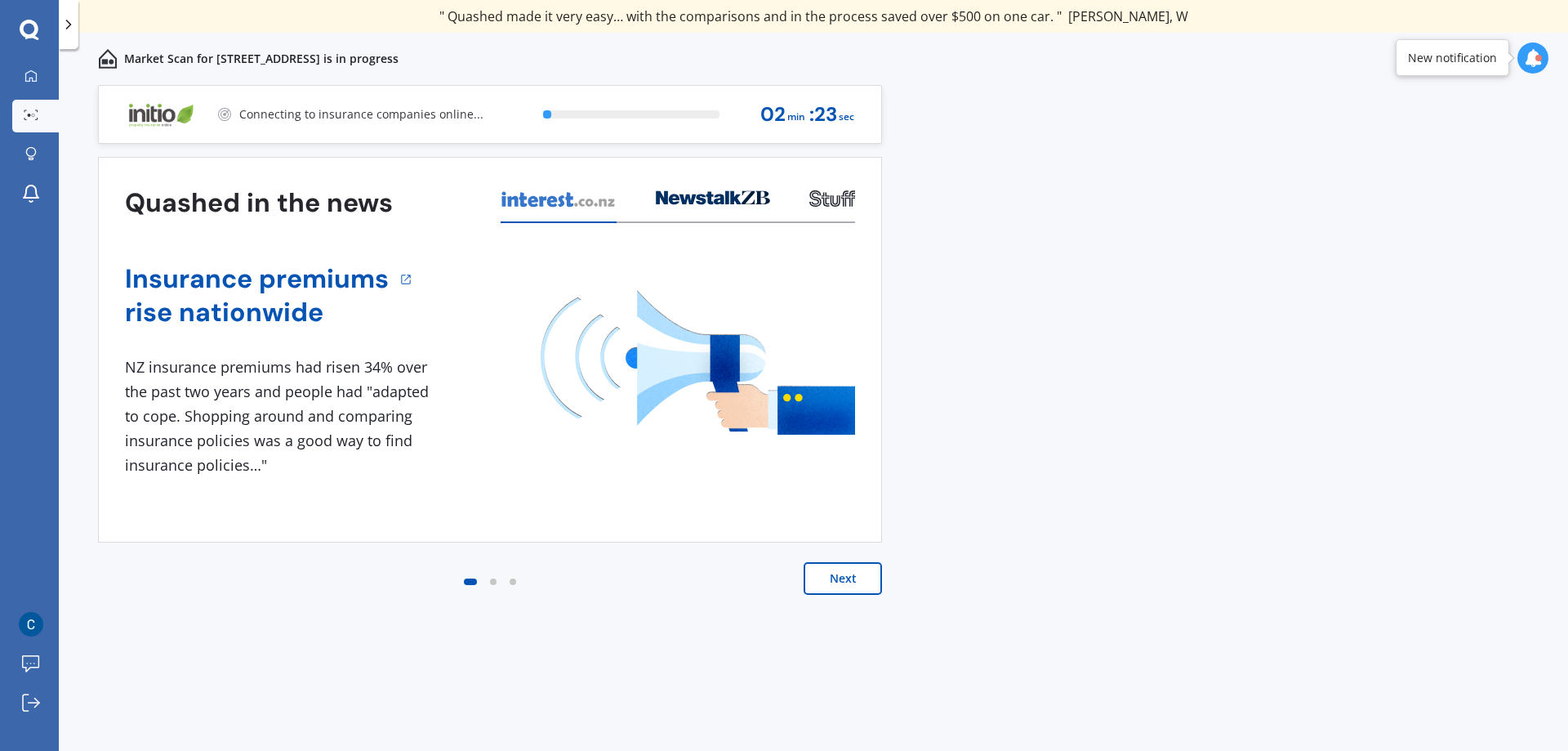
click at [851, 579] on button "Next" at bounding box center [843, 577] width 78 height 32
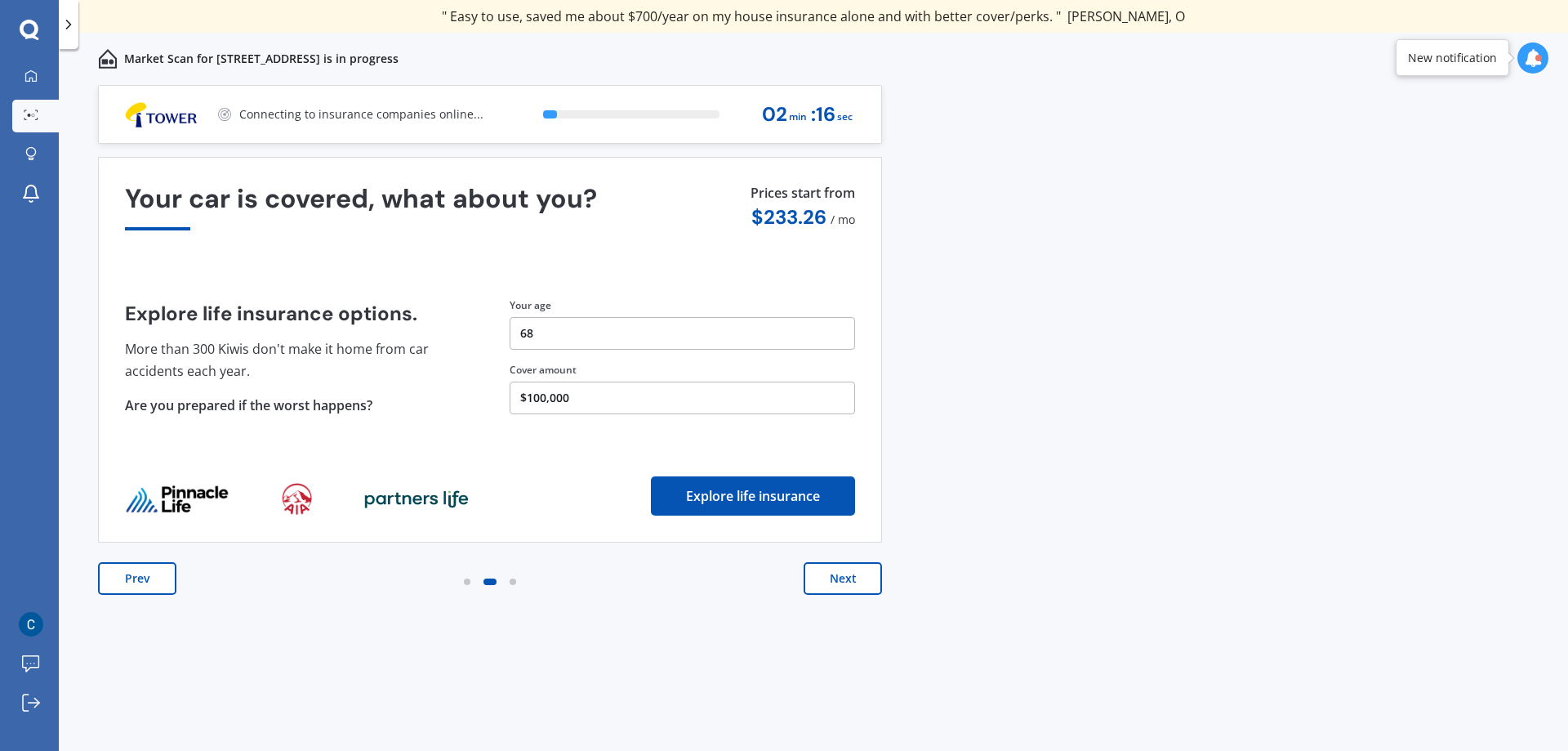
click at [851, 579] on button "Next" at bounding box center [843, 577] width 78 height 32
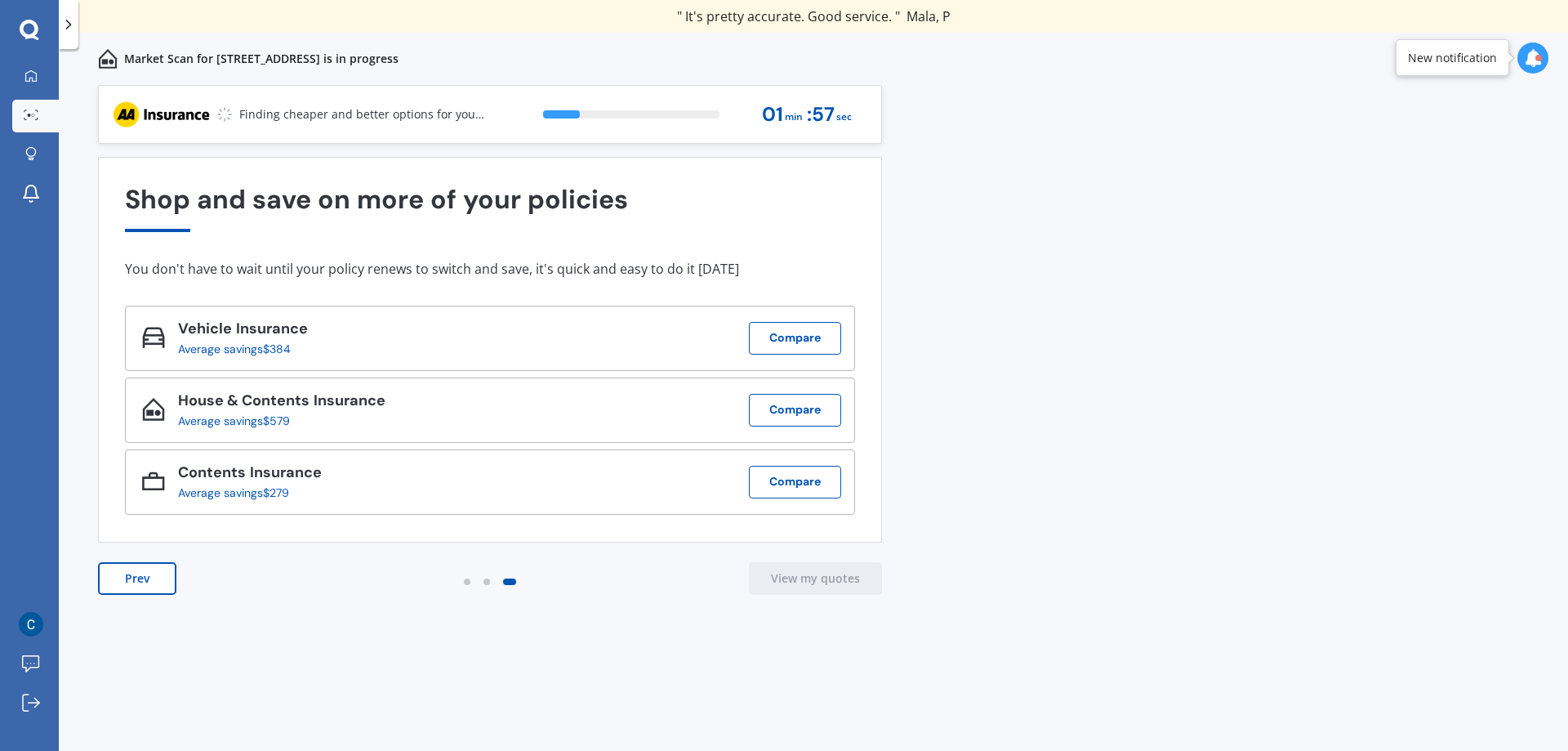
click at [1534, 55] on icon at bounding box center [1533, 58] width 18 height 18
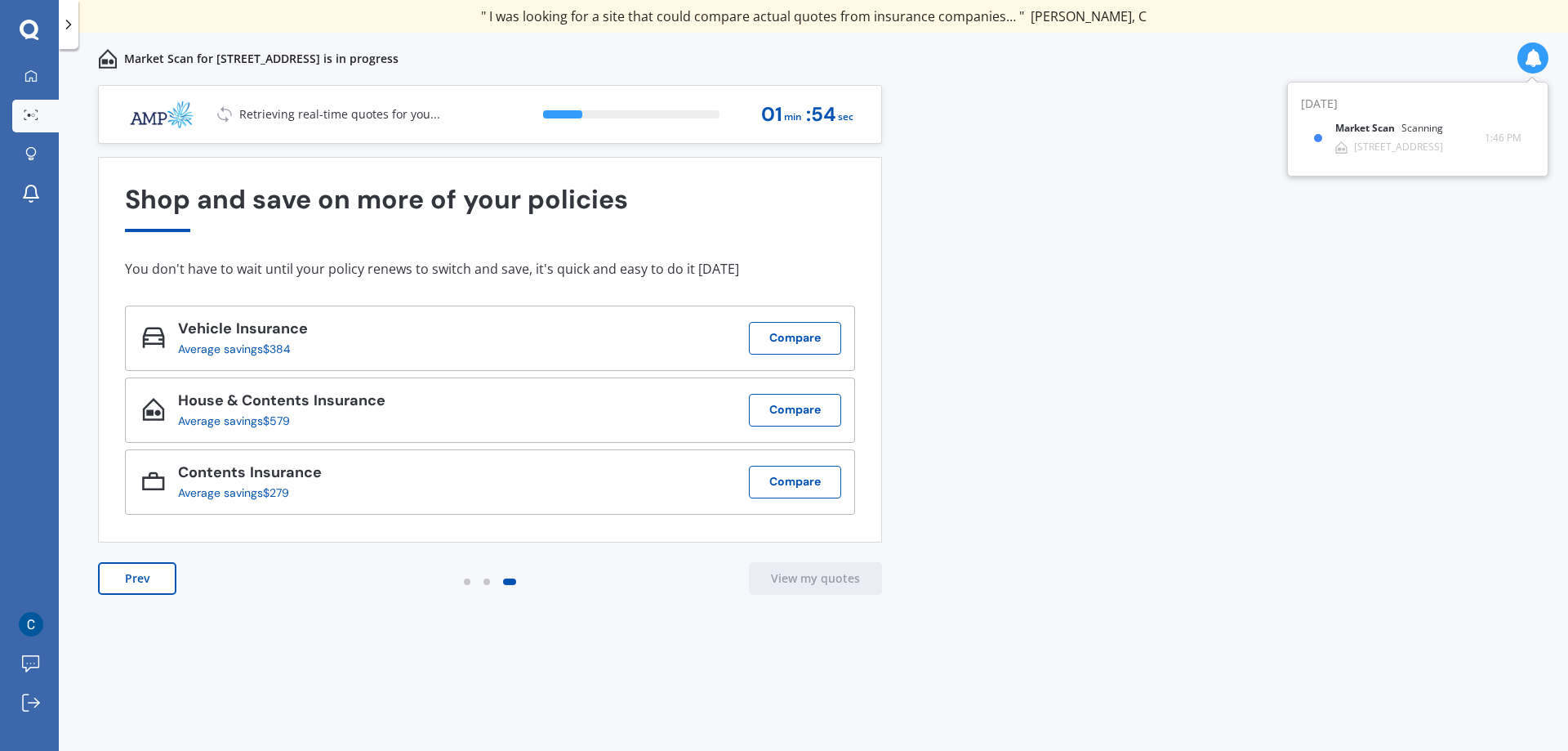
click at [1067, 273] on div "Previous 80,000+ Kiwi consumers have signed up to shop and save their insurance…" at bounding box center [813, 435] width 1509 height 701
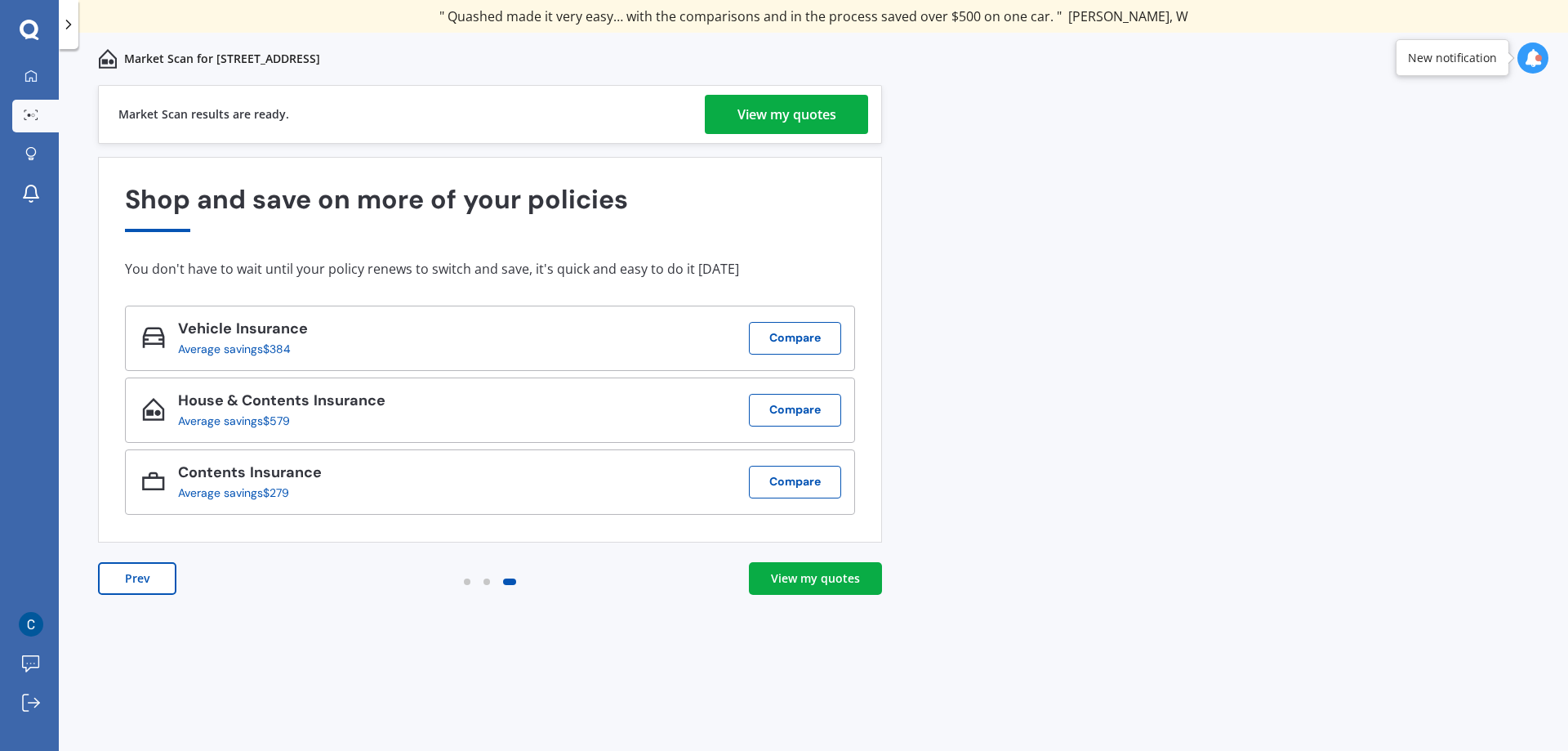
click at [837, 113] on link "View my quotes" at bounding box center [786, 114] width 163 height 39
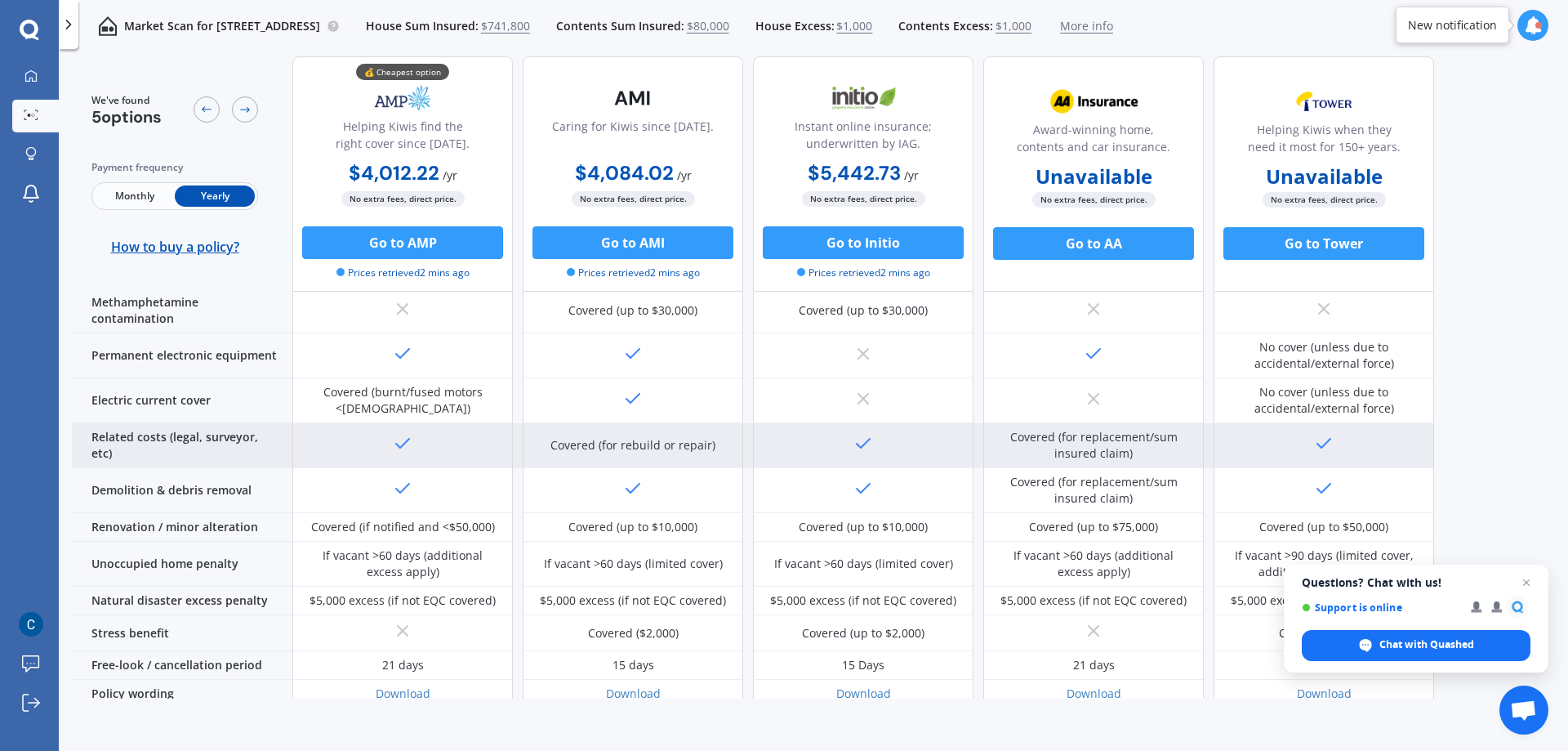
scroll to position [631, 0]
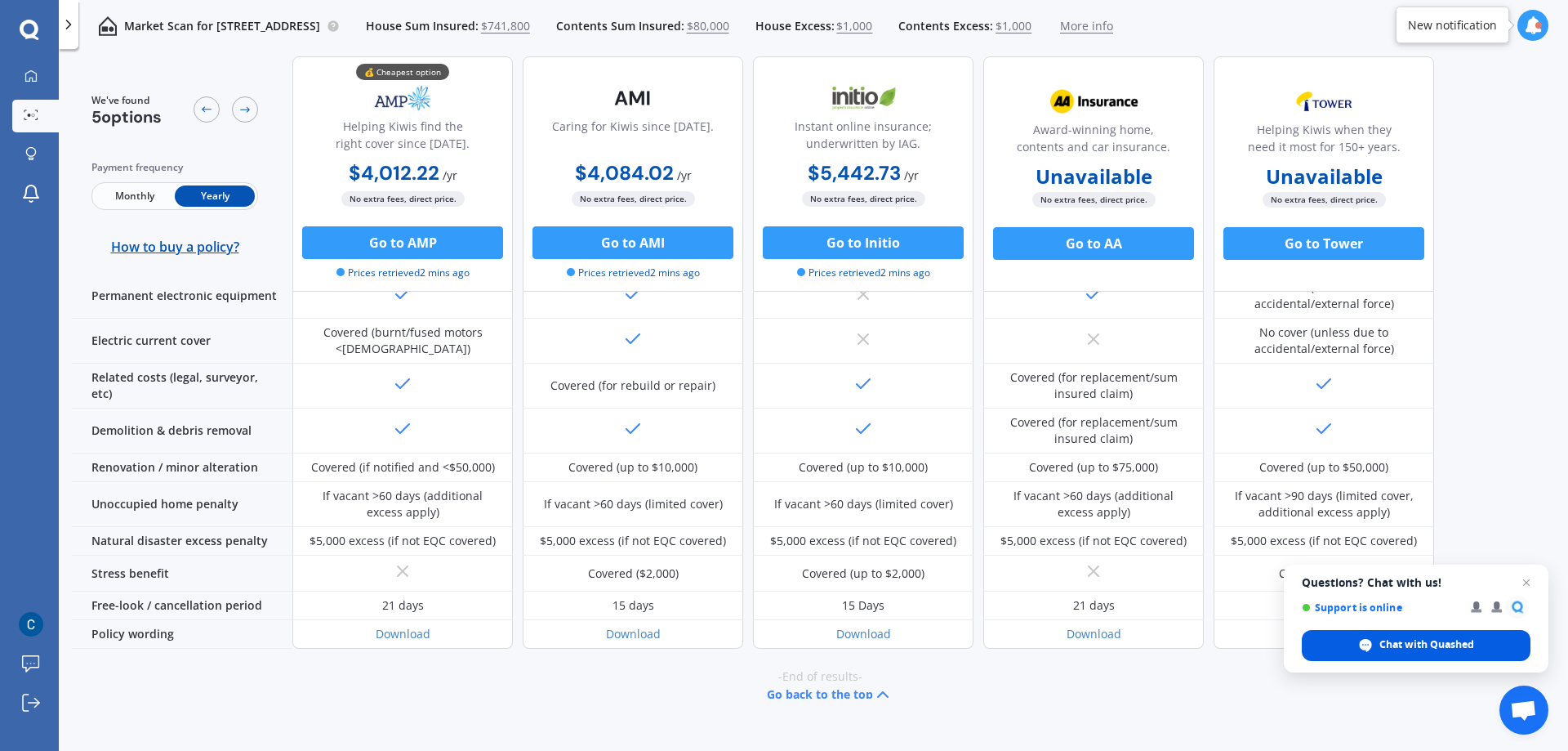
click at [1457, 644] on span "Chat with Quashed" at bounding box center [1426, 644] width 95 height 15
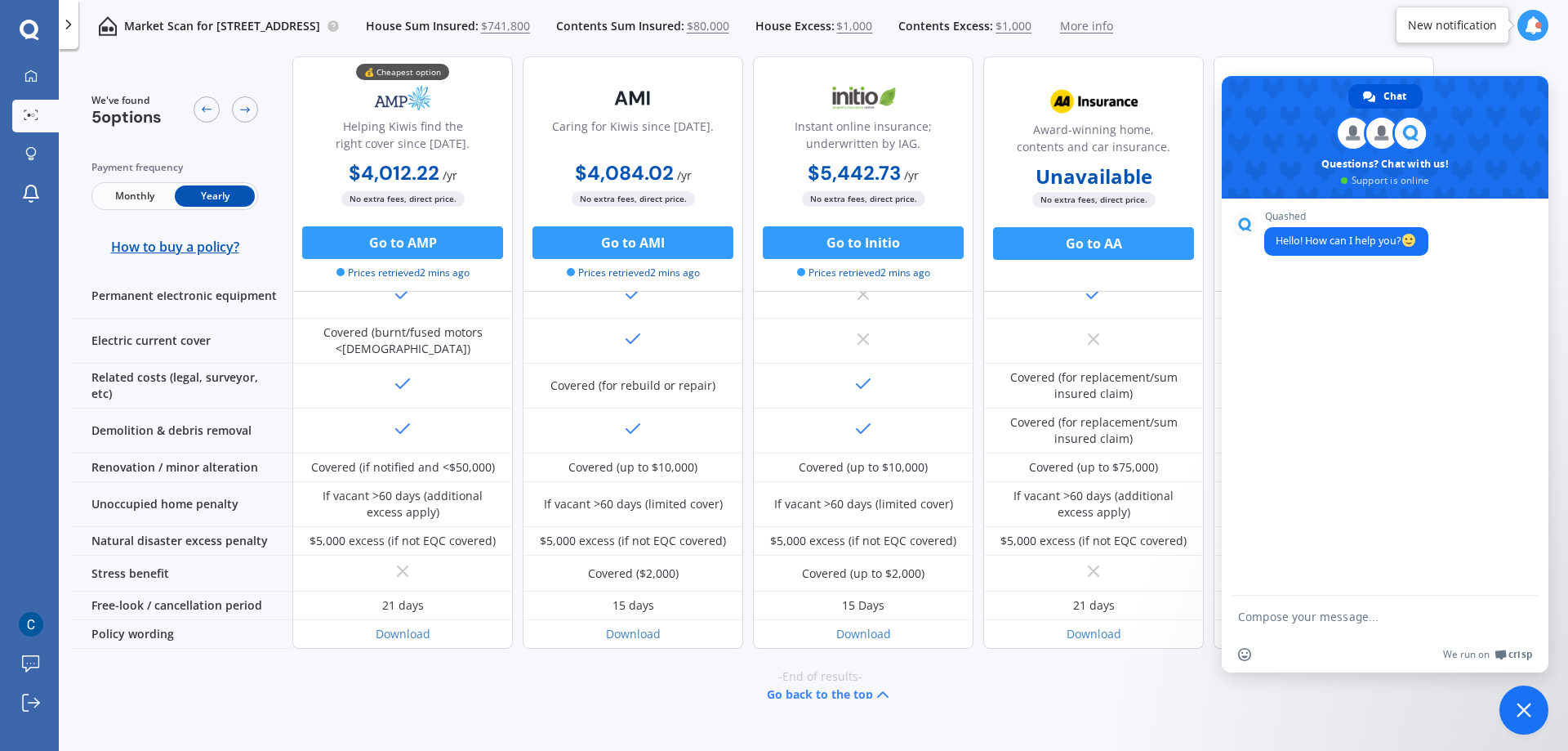
click at [1313, 299] on div "Quashed Hello! How can I help you?" at bounding box center [1385, 396] width 327 height 397
click at [1339, 615] on textarea "do the quotes inclse fire service levy , NHI levy and GST please" at bounding box center [1367, 621] width 258 height 29
type textarea "do the quotes include fire service levy , NHI levy and GST please"
click at [1516, 613] on span "Send" at bounding box center [1520, 613] width 13 height 13
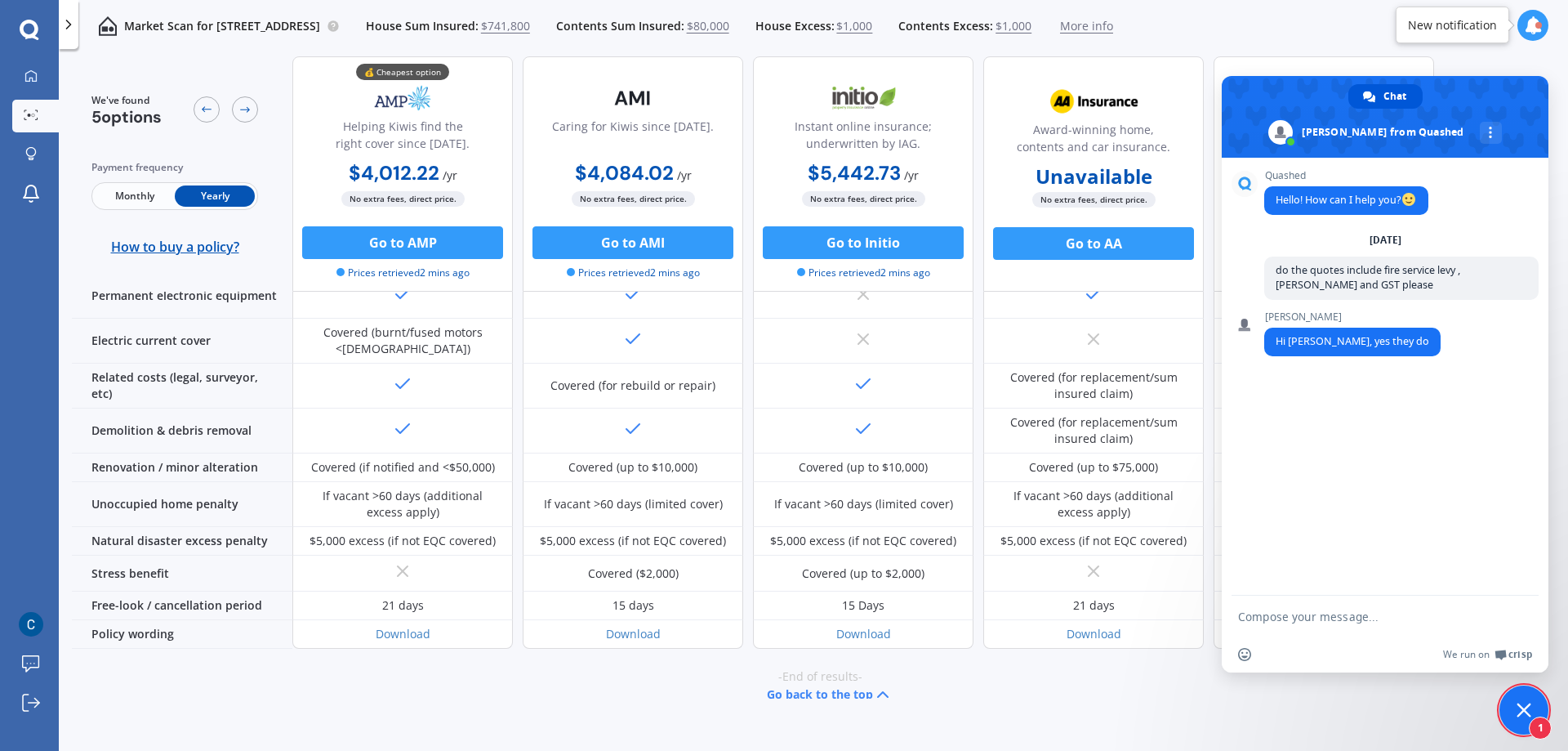
click at [1296, 604] on form at bounding box center [1367, 616] width 258 height 44
click at [1294, 619] on textarea "Compose your message..." at bounding box center [1367, 616] width 258 height 15
type textarea "many thanks"
click at [1519, 613] on span "Send" at bounding box center [1520, 616] width 13 height 13
